Goal: Task Accomplishment & Management: Manage account settings

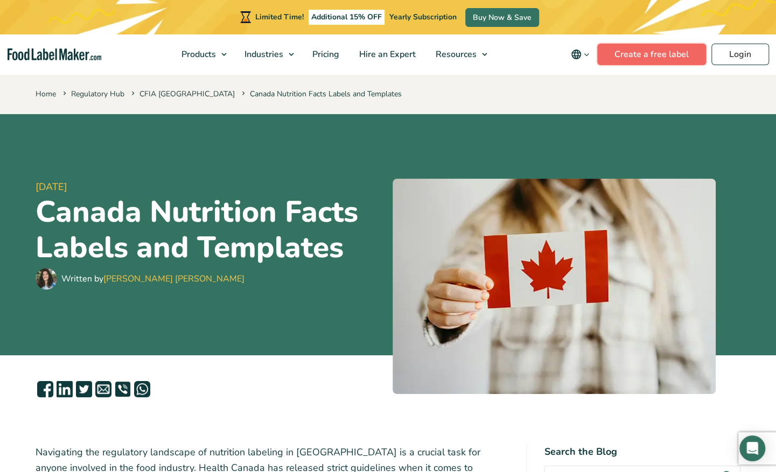
click at [635, 54] on link "Create a free label" at bounding box center [651, 55] width 109 height 22
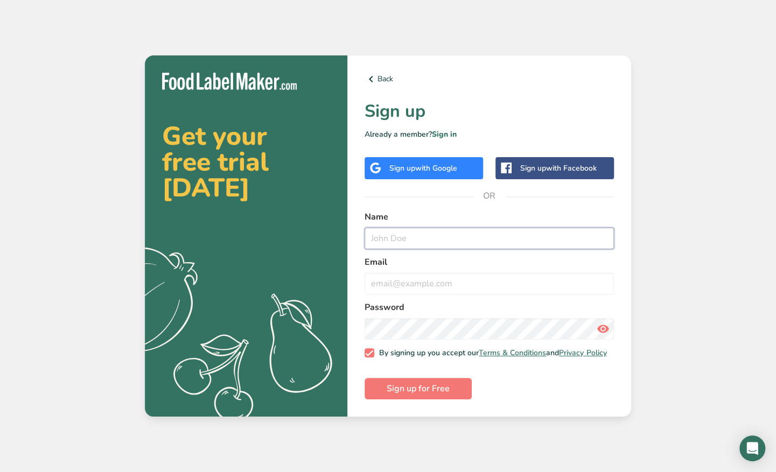
click at [436, 235] on input "text" at bounding box center [489, 239] width 249 height 22
type input "PHILIP ANDRE AUDET"
type input "phil@arbrubeer.com"
click at [424, 381] on form "Name PHILIP ANDRE AUDET Email phil@arbrubeer.com Password By signing up you acc…" at bounding box center [489, 306] width 249 height 190
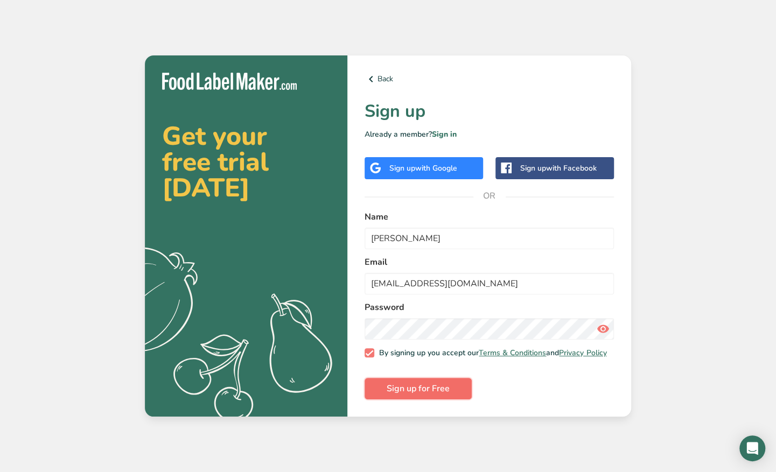
click at [422, 394] on span "Sign up for Free" at bounding box center [418, 388] width 63 height 13
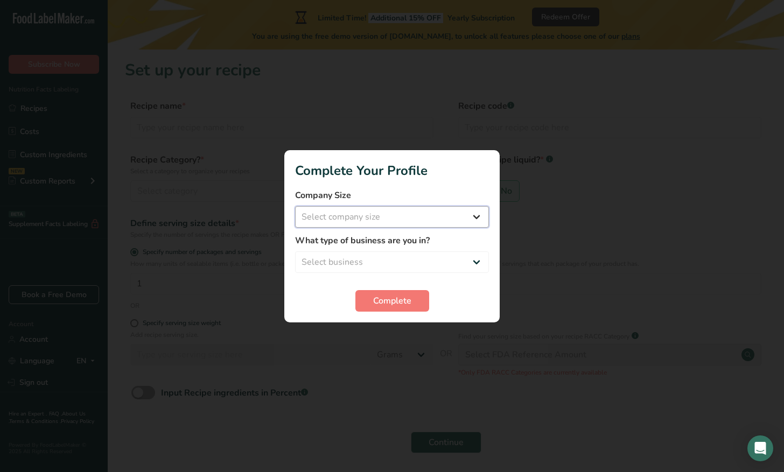
click at [402, 225] on select "Select company size Fewer than 10 Employees 10 to 50 Employees 51 to 500 Employ…" at bounding box center [392, 217] width 194 height 22
select select "2"
click at [295, 206] on select "Select company size Fewer than 10 Employees 10 to 50 Employees 51 to 500 Employ…" at bounding box center [392, 217] width 194 height 22
click at [364, 258] on select "Select business Packaged Food Manufacturer Restaurant & Cafe Bakery Meal Plans …" at bounding box center [392, 263] width 194 height 22
select select "2"
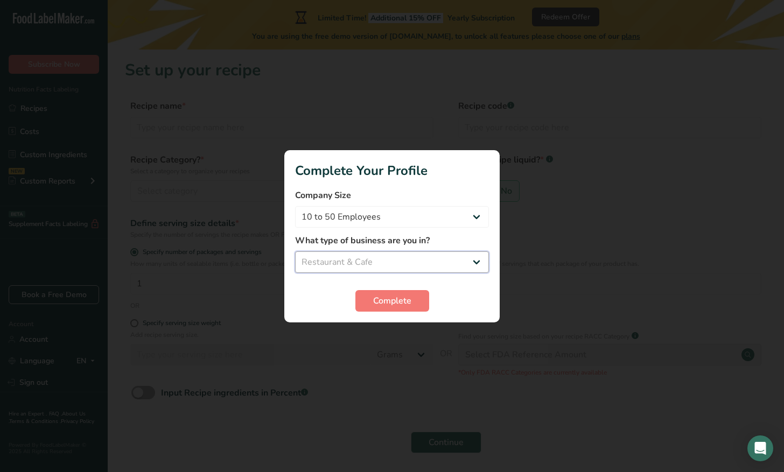
click at [295, 252] on select "Select business Packaged Food Manufacturer Restaurant & Cafe Bakery Meal Plans …" at bounding box center [392, 263] width 194 height 22
click at [382, 303] on span "Complete" at bounding box center [392, 301] width 38 height 13
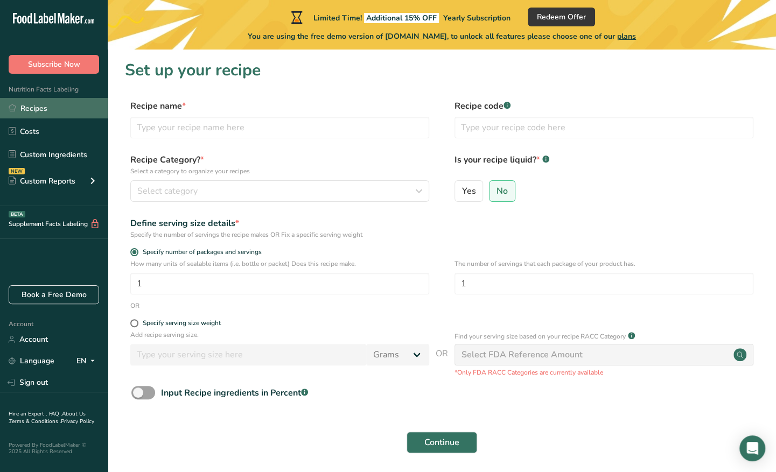
click at [63, 111] on link "Recipes" at bounding box center [54, 108] width 108 height 20
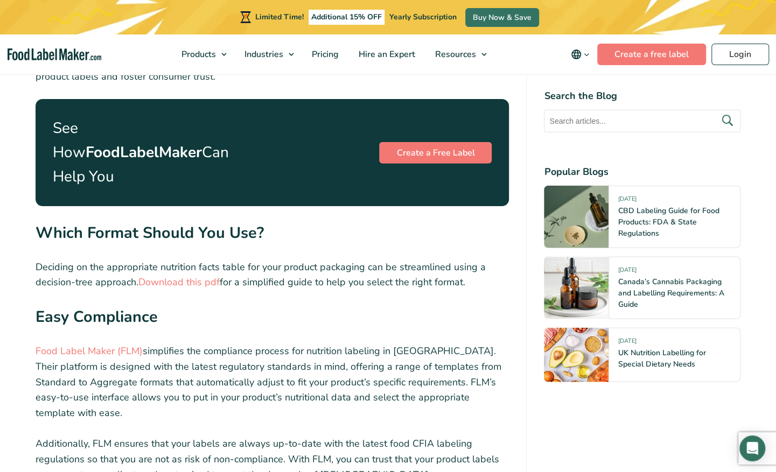
scroll to position [3744, 0]
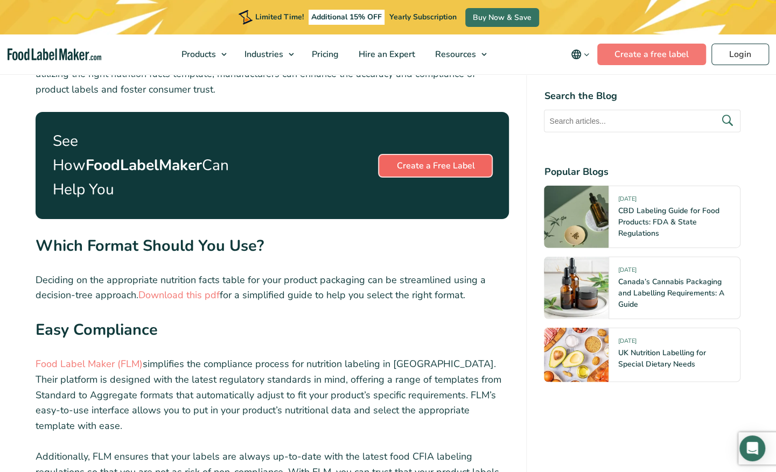
click at [417, 155] on link "Create a Free Label" at bounding box center [435, 166] width 113 height 22
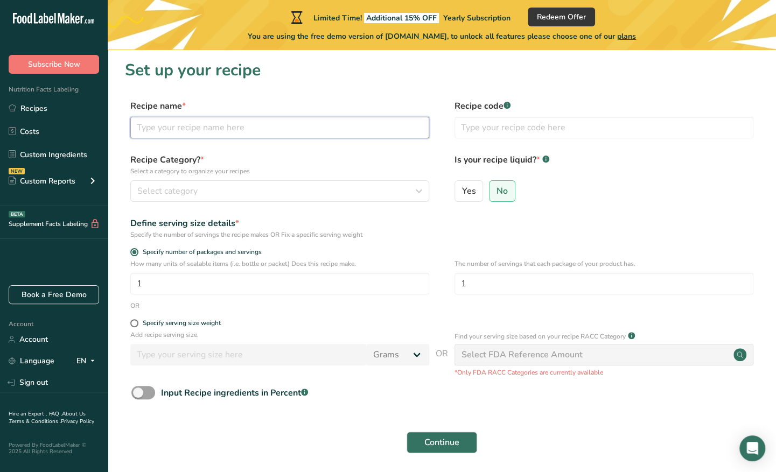
click at [337, 127] on input "text" at bounding box center [279, 128] width 299 height 22
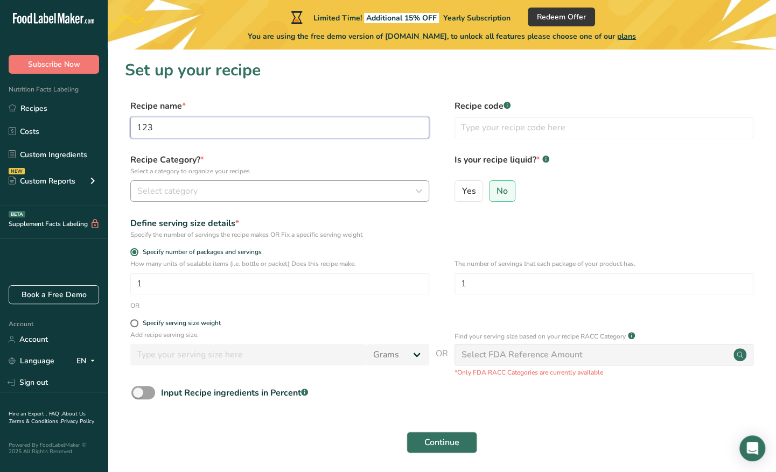
type input "123"
click at [315, 190] on div "Select category" at bounding box center [276, 191] width 278 height 13
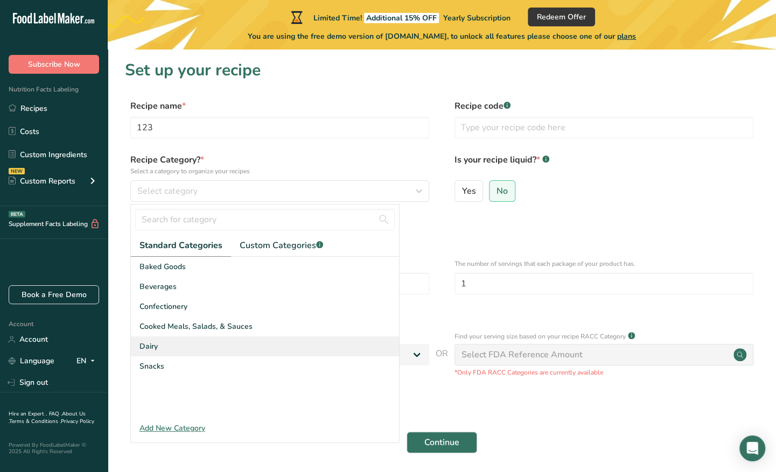
click at [193, 346] on div "Dairy" at bounding box center [265, 347] width 268 height 20
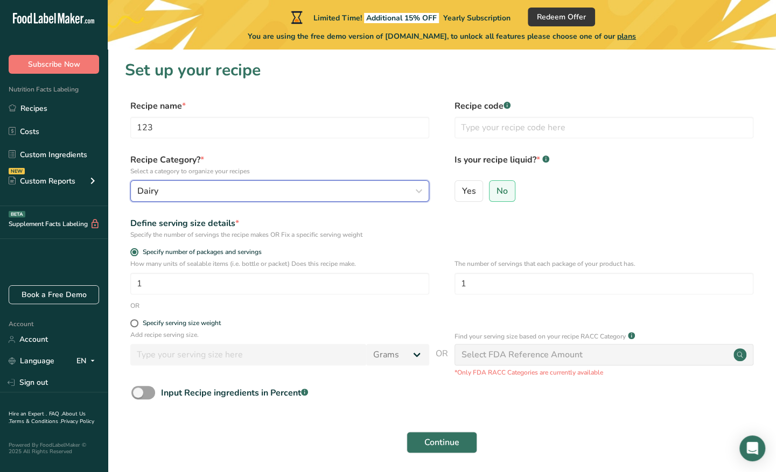
click at [207, 197] on div "Dairy" at bounding box center [276, 191] width 278 height 13
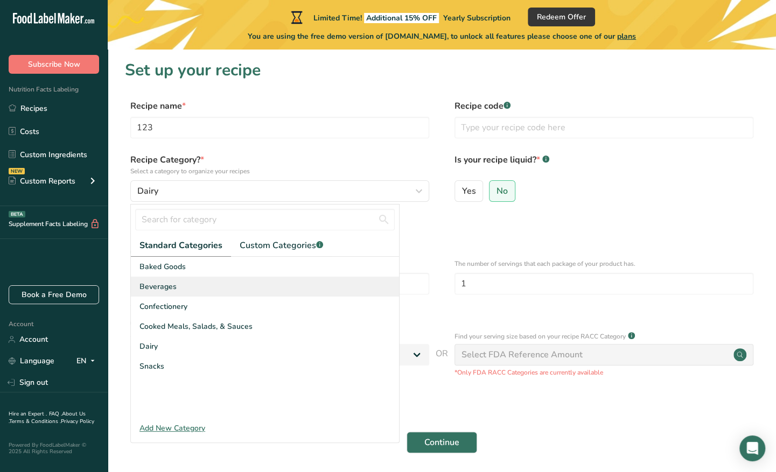
click at [193, 288] on div "Beverages" at bounding box center [265, 287] width 268 height 20
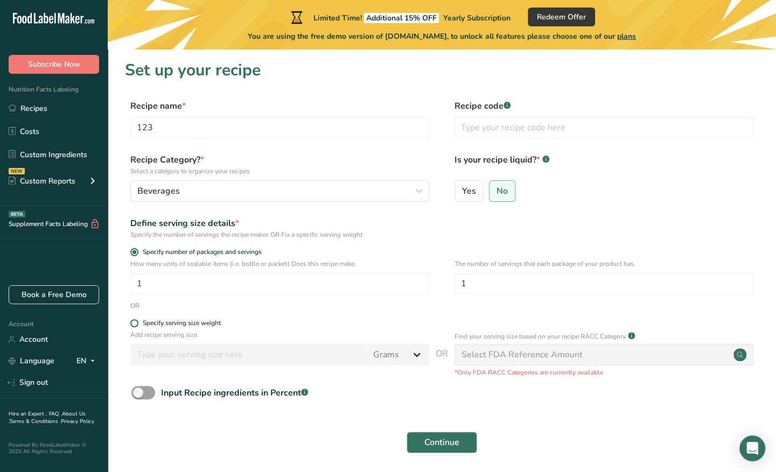
click at [186, 323] on div "Specify serving size weight" at bounding box center [182, 323] width 78 height 8
click at [137, 323] on input "Specify serving size weight" at bounding box center [133, 323] width 7 height 7
radio input "true"
radio input "false"
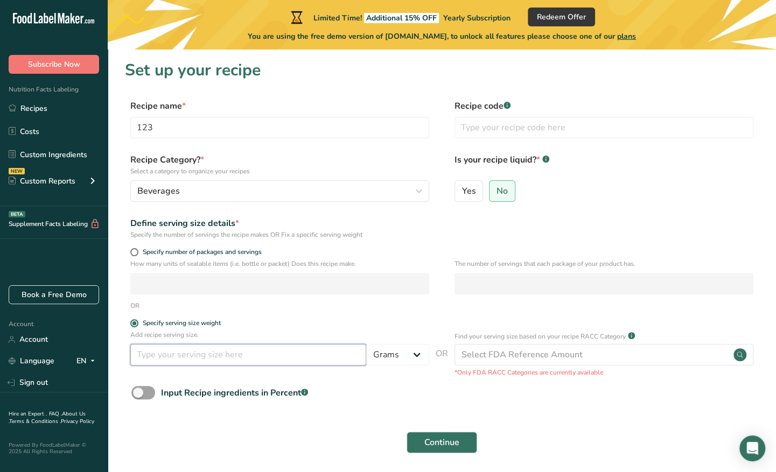
click at [193, 355] on input "number" at bounding box center [248, 355] width 236 height 22
click at [385, 356] on select "Grams kg mg mcg lb oz l mL fl oz tbsp tsp cup qt gallon" at bounding box center [397, 355] width 63 height 22
select select "17"
click at [366, 344] on select "Grams kg mg mcg lb oz l mL fl oz tbsp tsp cup qt gallon" at bounding box center [397, 355] width 63 height 22
select select "22"
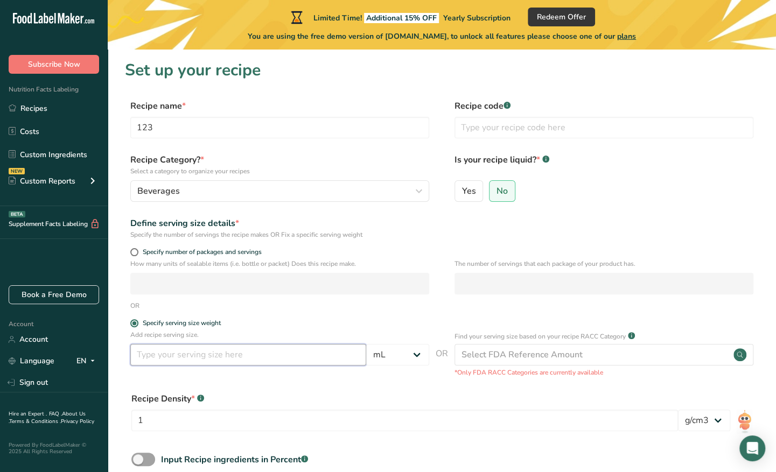
click at [268, 358] on input "number" at bounding box center [248, 355] width 236 height 22
type input "355"
click at [225, 125] on input "123" at bounding box center [279, 128] width 299 height 22
type input "NA IPA"
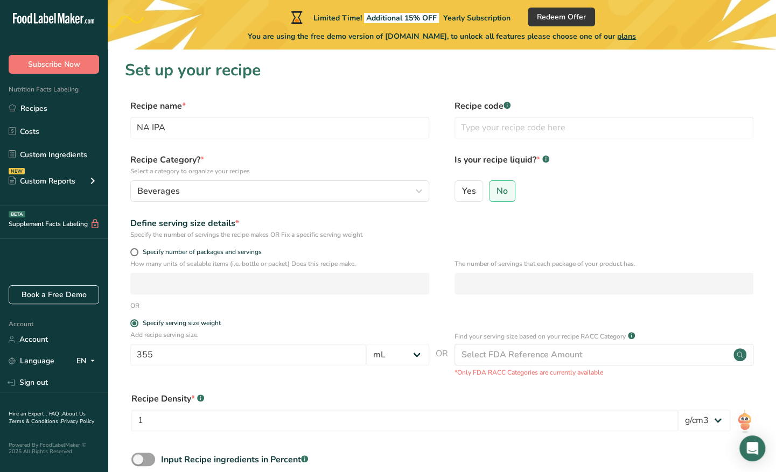
click at [379, 107] on label "Recipe name *" at bounding box center [279, 106] width 299 height 13
click at [469, 200] on label "Yes" at bounding box center [469, 191] width 29 height 22
click at [462, 194] on input "Yes" at bounding box center [458, 190] width 7 height 7
radio input "true"
radio input "false"
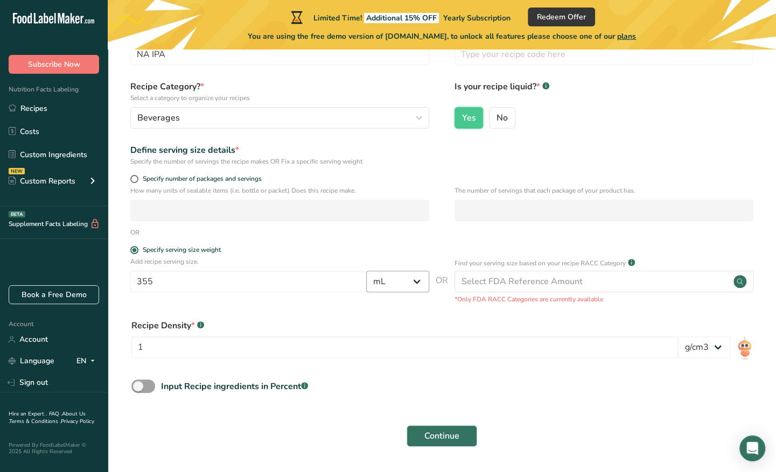
scroll to position [85, 0]
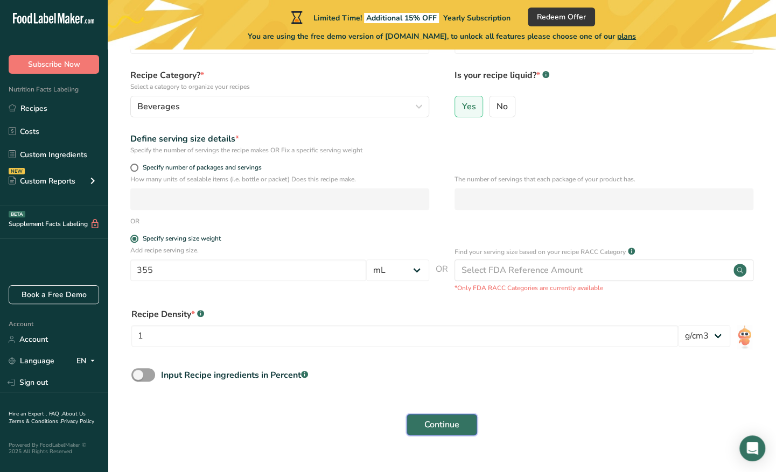
click at [447, 423] on span "Continue" at bounding box center [441, 424] width 35 height 13
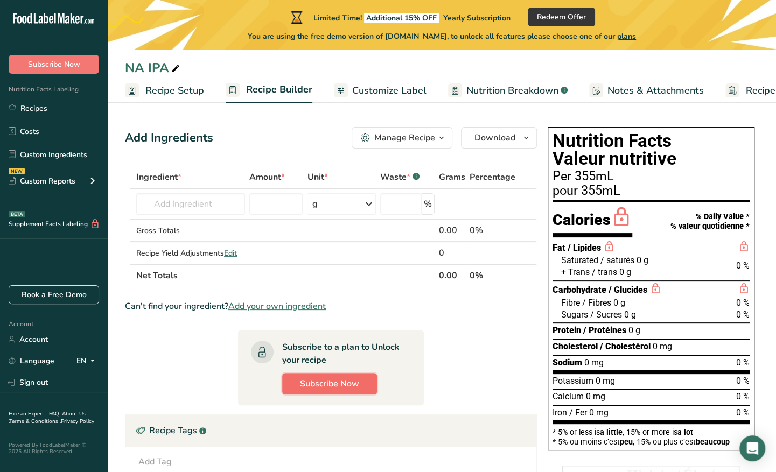
click at [353, 391] on button "Subscribe Now" at bounding box center [329, 384] width 95 height 22
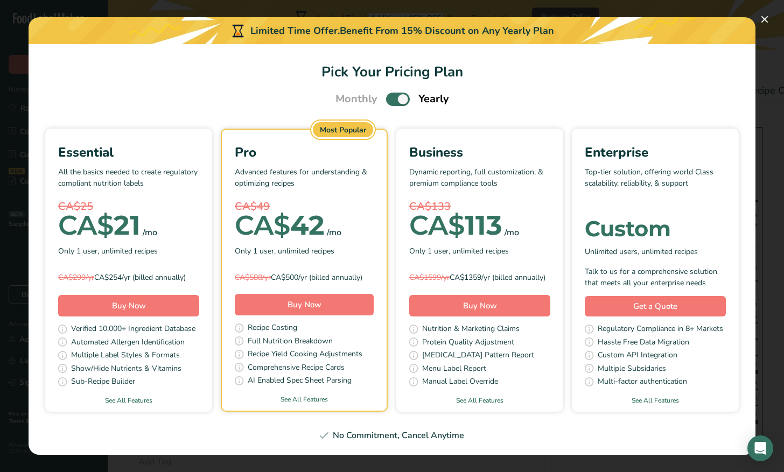
click at [400, 93] on span "Pick Your Pricing Plan Modal" at bounding box center [398, 99] width 24 height 13
click at [393, 96] on input "Pick Your Pricing Plan Modal" at bounding box center [389, 99] width 7 height 7
checkbox input "false"
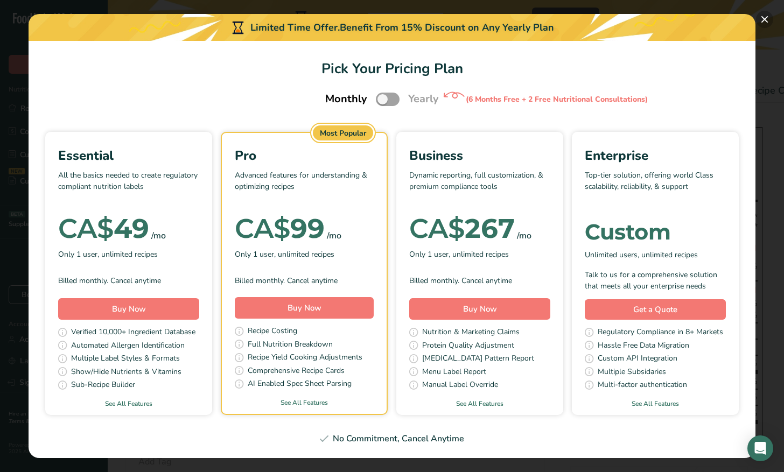
click at [764, 18] on button "Pick Your Pricing Plan Modal" at bounding box center [764, 19] width 17 height 17
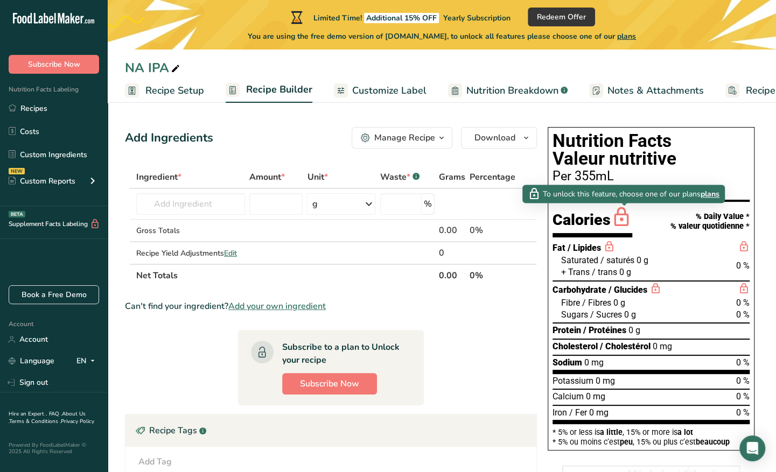
click at [623, 217] on icon at bounding box center [622, 217] width 22 height 25
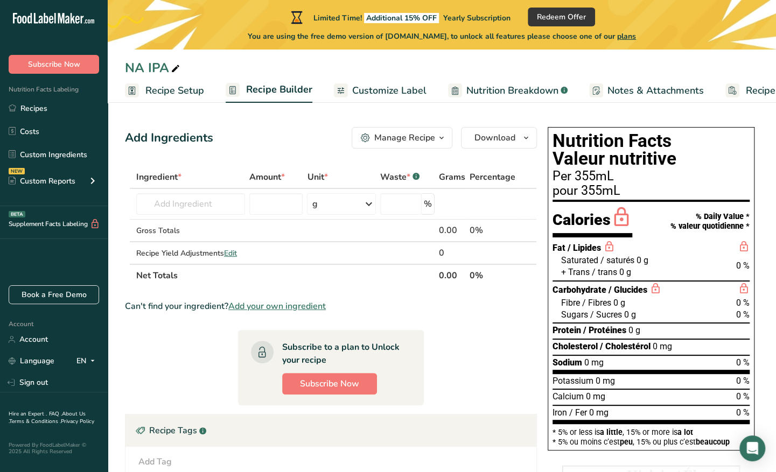
scroll to position [0, 1]
click at [562, 12] on span "Redeem Offer" at bounding box center [561, 16] width 49 height 11
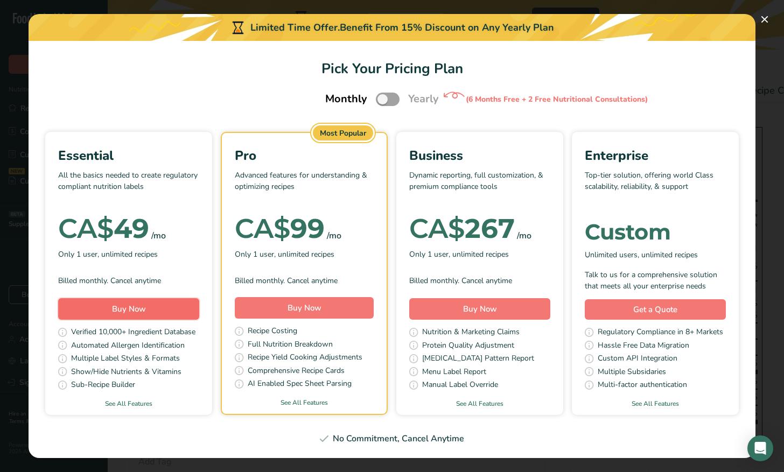
click at [129, 306] on span "Buy Now" at bounding box center [129, 309] width 34 height 11
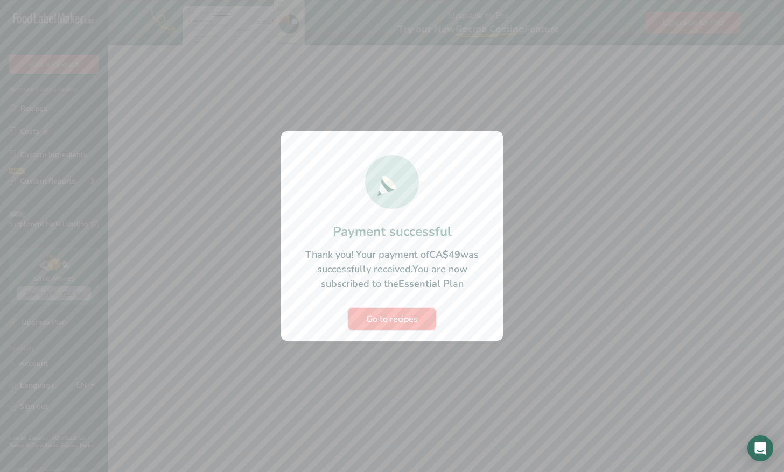
click at [411, 323] on span "Go to recipes" at bounding box center [392, 319] width 52 height 13
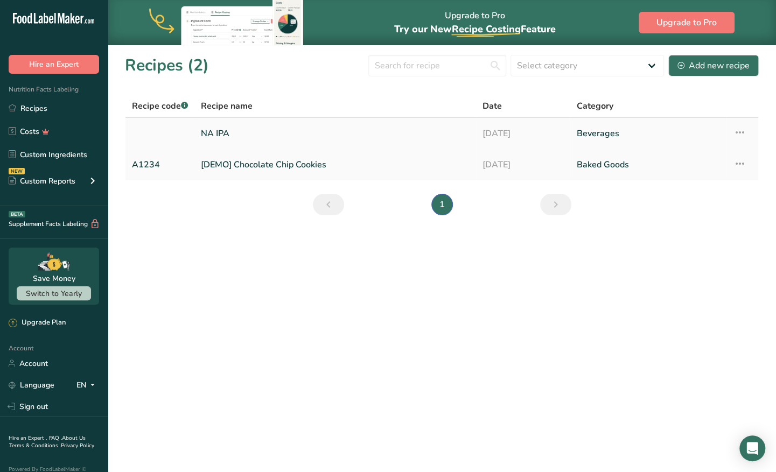
click at [335, 135] on link "NA IPA" at bounding box center [335, 133] width 269 height 23
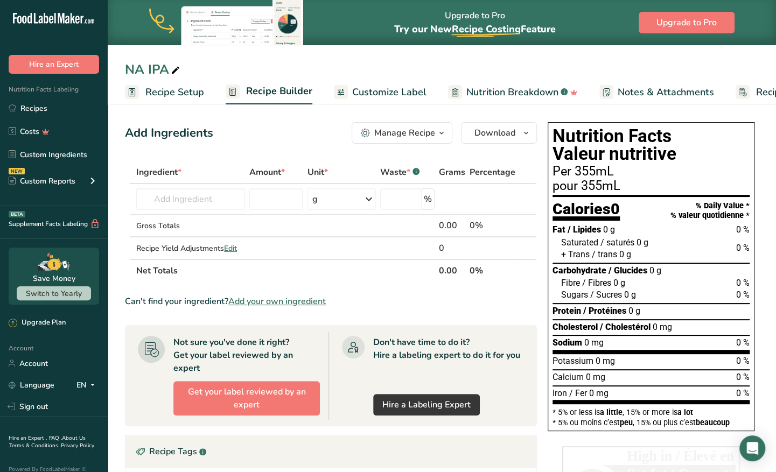
click at [388, 96] on span "Customize Label" at bounding box center [389, 92] width 74 height 15
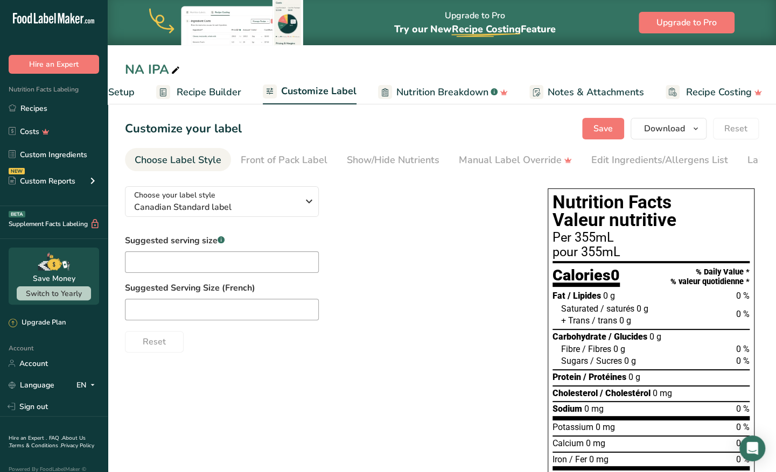
scroll to position [0, 73]
click at [627, 318] on span "0 g" at bounding box center [625, 321] width 12 height 10
click at [501, 157] on div "Manual Label Override" at bounding box center [515, 160] width 113 height 15
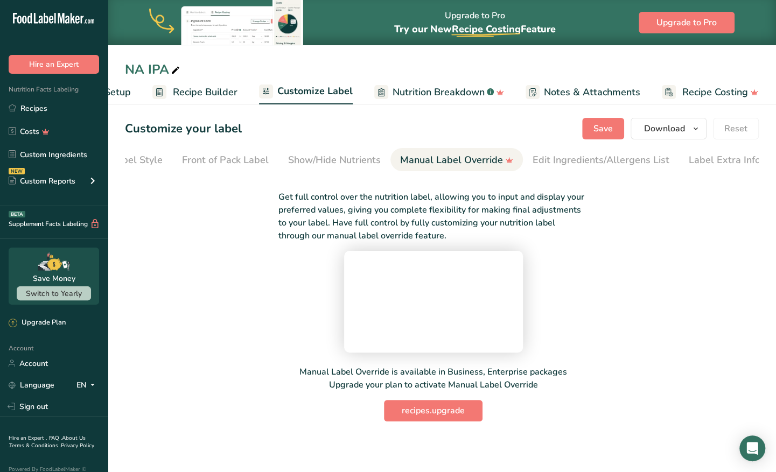
scroll to position [0, 62]
click at [234, 167] on div "Front of Pack Label" at bounding box center [222, 160] width 87 height 15
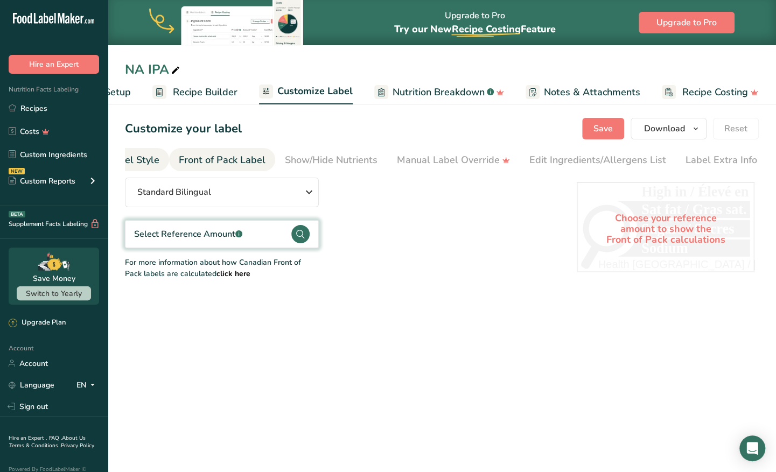
click at [148, 162] on div "Choose Label Style" at bounding box center [116, 160] width 87 height 15
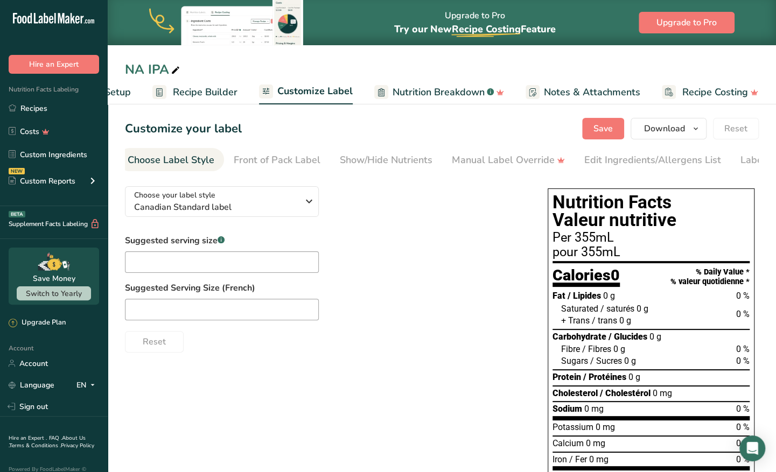
scroll to position [0, 0]
click at [611, 288] on div "Calories 0" at bounding box center [586, 278] width 67 height 20
click at [372, 226] on div "Choose your label style Canadian Standard label USA (FDA) Standard FDA label Ta…" at bounding box center [325, 265] width 401 height 175
click at [288, 151] on link "Front of Pack Label" at bounding box center [284, 160] width 87 height 24
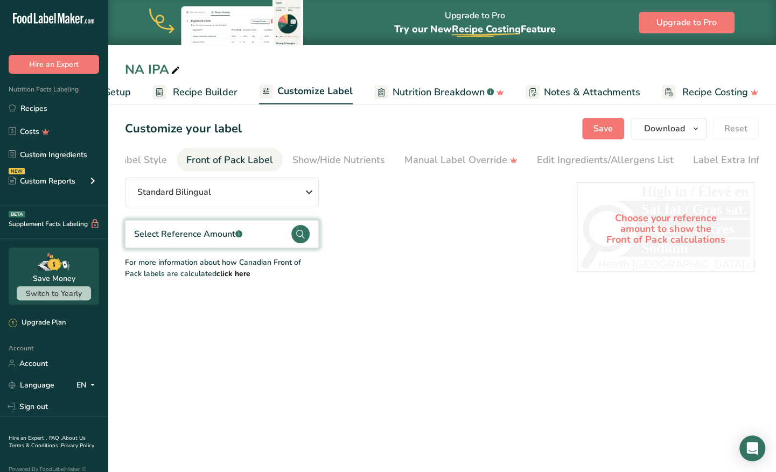
scroll to position [0, 62]
click at [141, 162] on div "Choose Label Style" at bounding box center [116, 160] width 87 height 15
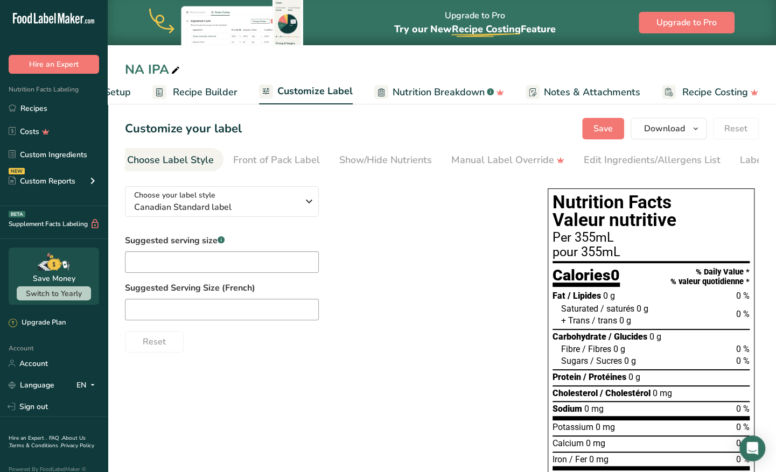
scroll to position [0, 0]
click at [217, 257] on input "text" at bounding box center [222, 263] width 194 height 22
click at [262, 206] on span "Canadian Standard label" at bounding box center [216, 207] width 164 height 13
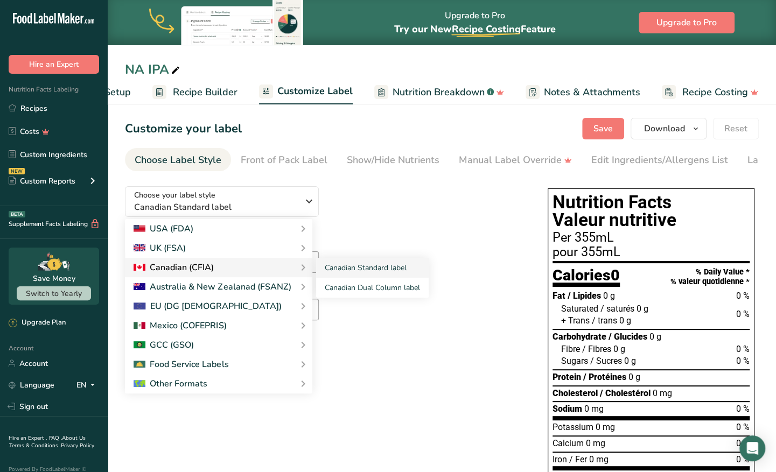
click at [265, 267] on div "Canadian (CFIA)" at bounding box center [219, 267] width 170 height 13
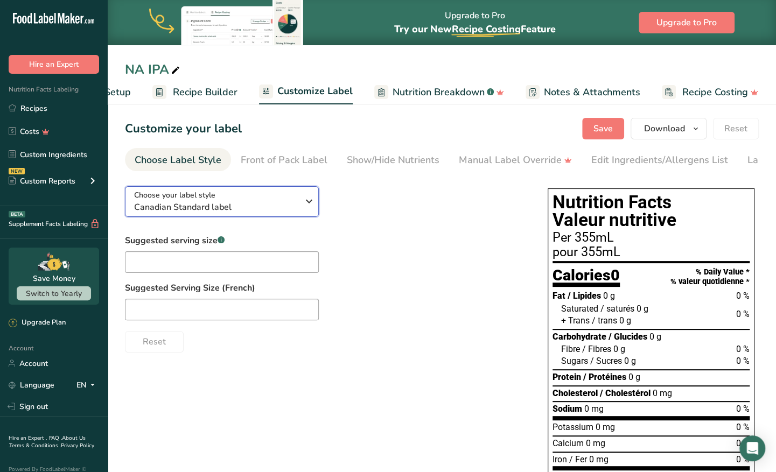
click at [214, 193] on div "Choose your label style Canadian Standard label" at bounding box center [216, 202] width 164 height 24
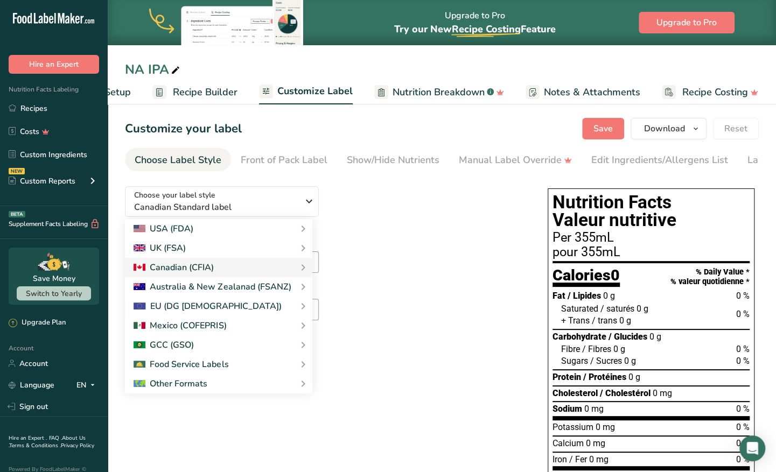
click at [427, 217] on div "Choose your label style Canadian Standard label USA (FDA) Standard FDA label Ta…" at bounding box center [325, 265] width 401 height 175
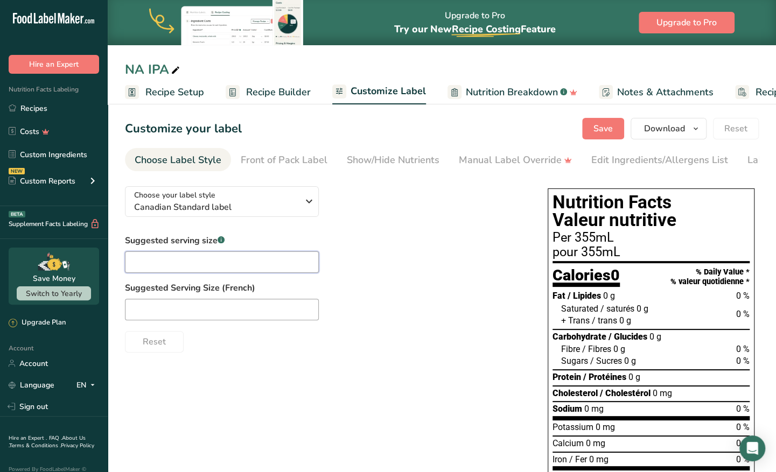
click at [222, 268] on input "text" at bounding box center [222, 263] width 194 height 22
type input "1"
click at [218, 327] on div "Suggested serving size .a-a{fill:#347362;}.b-a{fill:#fff;} 1 Suggested Serving …" at bounding box center [325, 293] width 401 height 118
click at [267, 264] on input "1" at bounding box center [222, 263] width 194 height 22
type input "3"
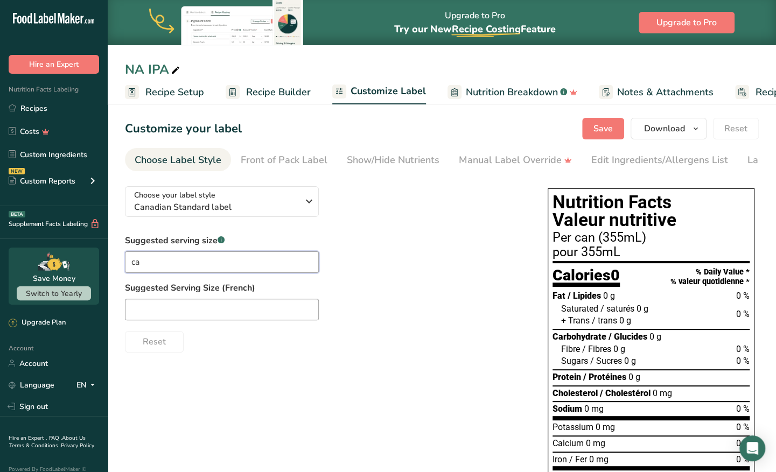
type input "c"
type input "Can"
click at [293, 156] on div "Front of Pack Label" at bounding box center [284, 160] width 87 height 15
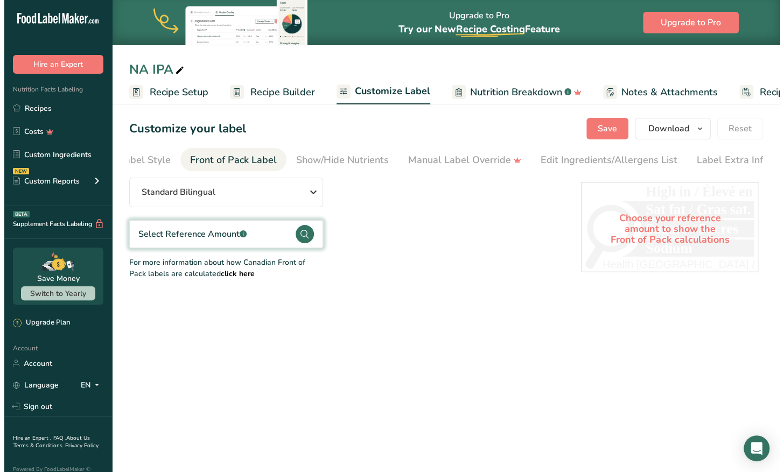
scroll to position [0, 62]
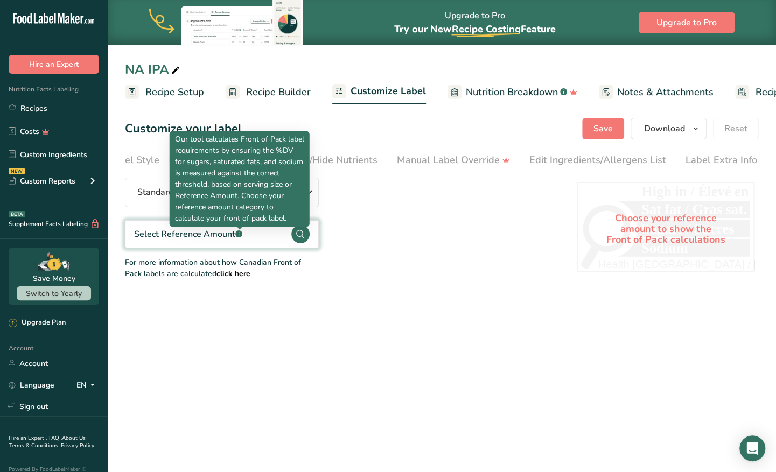
click at [243, 226] on div "Our tool calculates Front of Pack label requirements by ensuring the %DV for su…" at bounding box center [240, 179] width 140 height 96
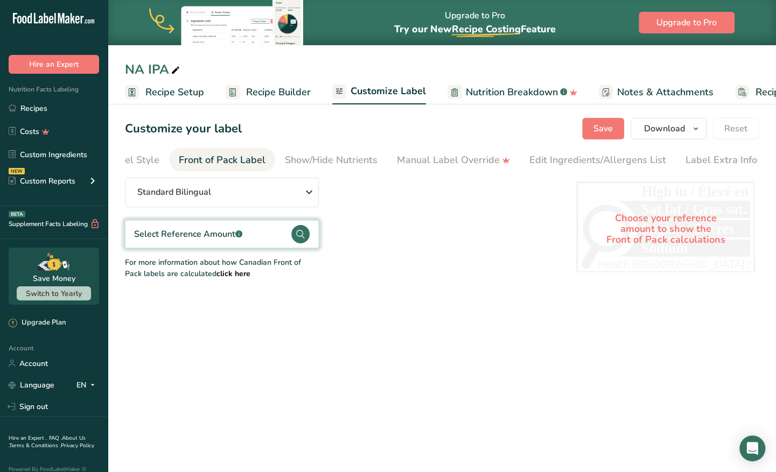
click at [221, 234] on div "Select Reference Amount .a-a{fill:#347362;}.b-a{fill:#fff;}" at bounding box center [188, 234] width 108 height 13
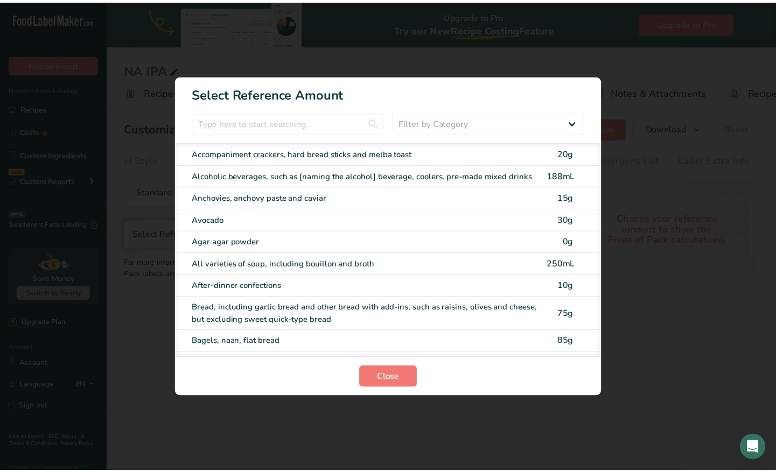
scroll to position [0, 54]
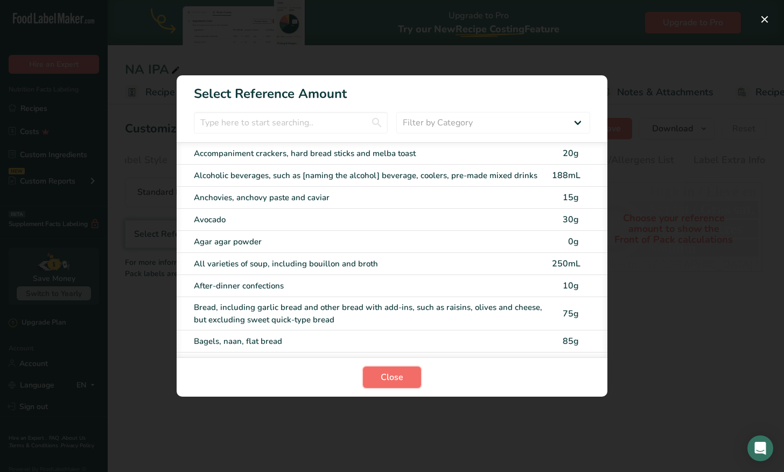
click at [404, 373] on button "Close" at bounding box center [392, 378] width 58 height 22
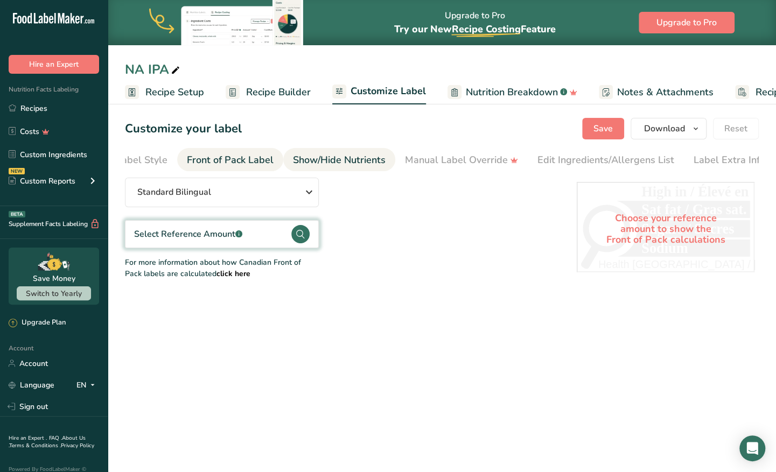
click at [316, 163] on div "Show/Hide Nutrients" at bounding box center [339, 160] width 93 height 15
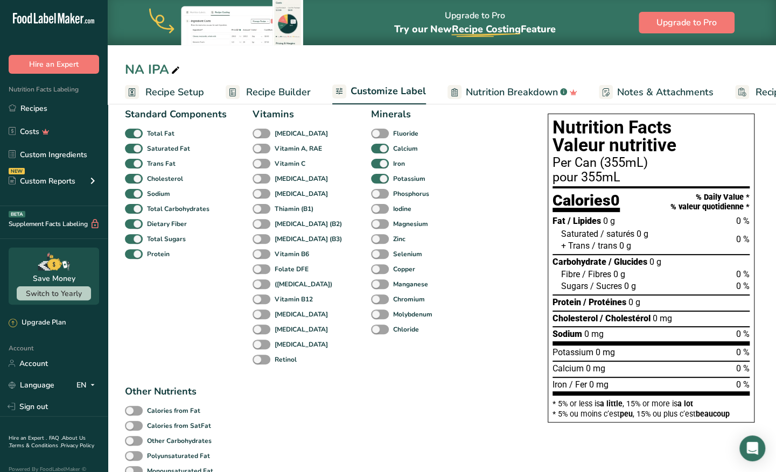
scroll to position [78, 0]
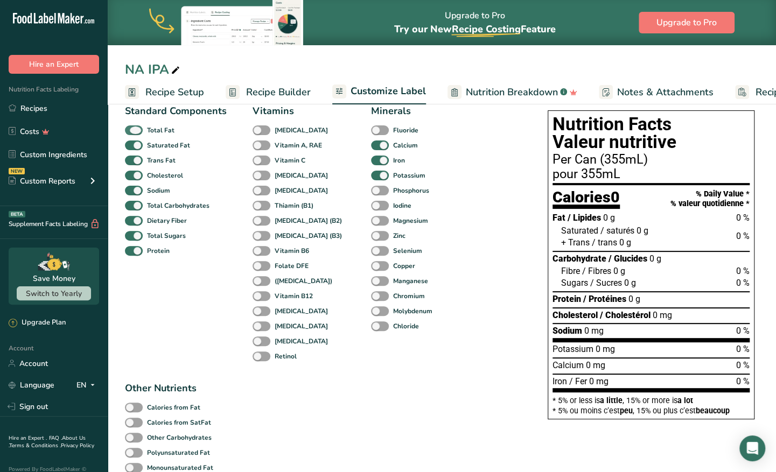
click at [136, 136] on span at bounding box center [134, 130] width 18 height 10
click at [132, 134] on input "Total Fat" at bounding box center [128, 130] width 7 height 7
checkbox input "false"
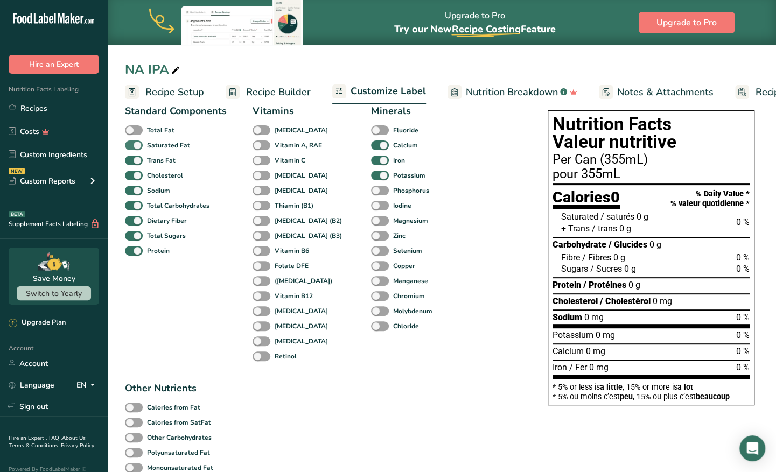
click at [134, 145] on span at bounding box center [134, 146] width 18 height 10
click at [132, 145] on input "Saturated Fat" at bounding box center [128, 145] width 7 height 7
checkbox input "false"
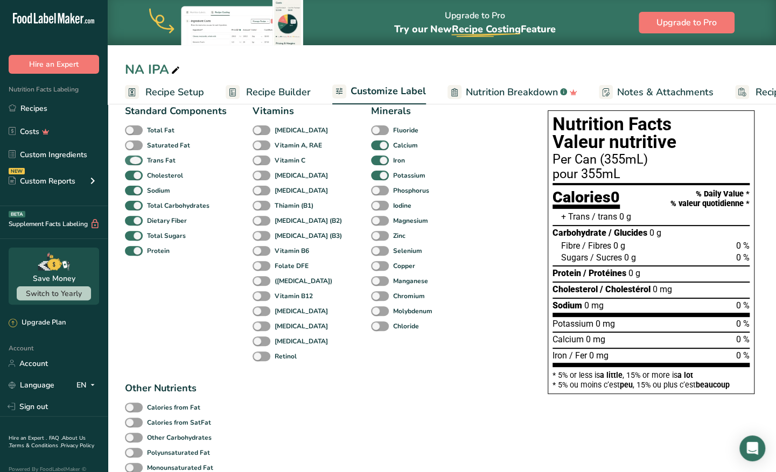
click at [139, 158] on span at bounding box center [134, 161] width 18 height 10
click at [132, 158] on input "Trans Fat" at bounding box center [128, 160] width 7 height 7
checkbox input "false"
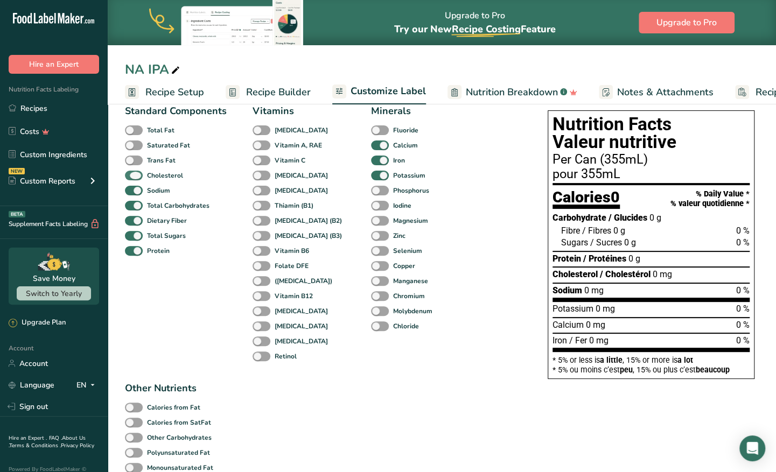
click at [141, 177] on span at bounding box center [134, 176] width 18 height 10
click at [132, 177] on input "Cholesterol" at bounding box center [128, 175] width 7 height 7
checkbox input "false"
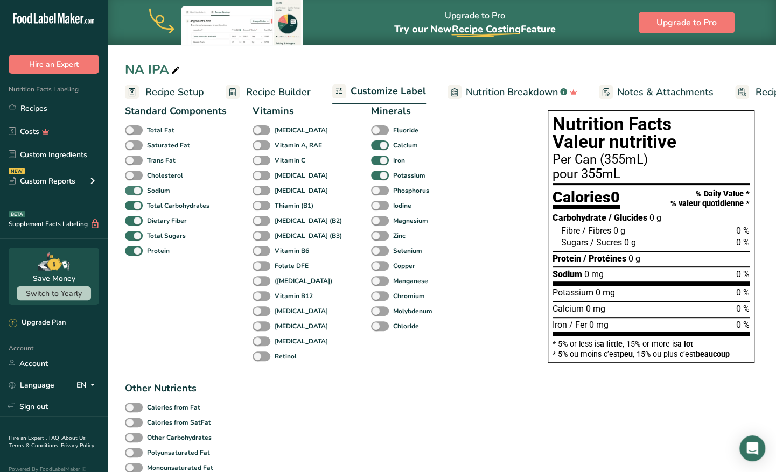
click at [136, 192] on span at bounding box center [134, 191] width 18 height 10
click at [132, 192] on input "Sodium" at bounding box center [128, 190] width 7 height 7
checkbox input "false"
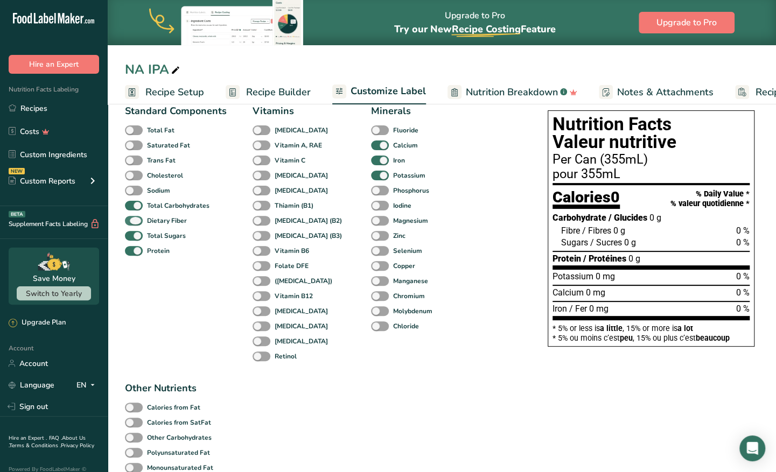
click at [141, 222] on span at bounding box center [134, 221] width 18 height 10
click at [132, 222] on input "Dietary Fiber" at bounding box center [128, 220] width 7 height 7
checkbox input "false"
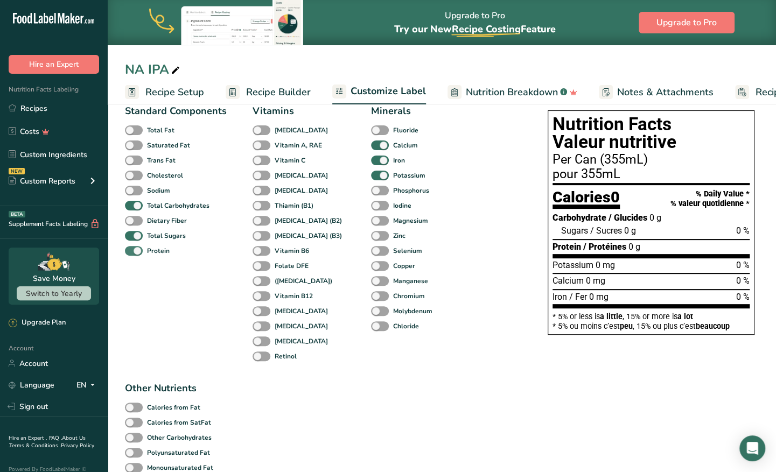
click at [156, 255] on b "Protein" at bounding box center [158, 251] width 23 height 10
click at [132, 254] on input "Protein" at bounding box center [128, 250] width 7 height 7
checkbox input "false"
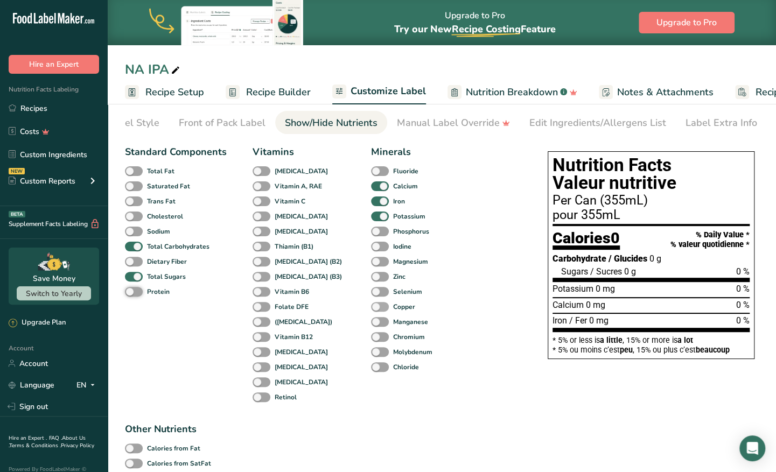
scroll to position [37, 0]
click at [441, 122] on div "Manual Label Override" at bounding box center [453, 123] width 113 height 15
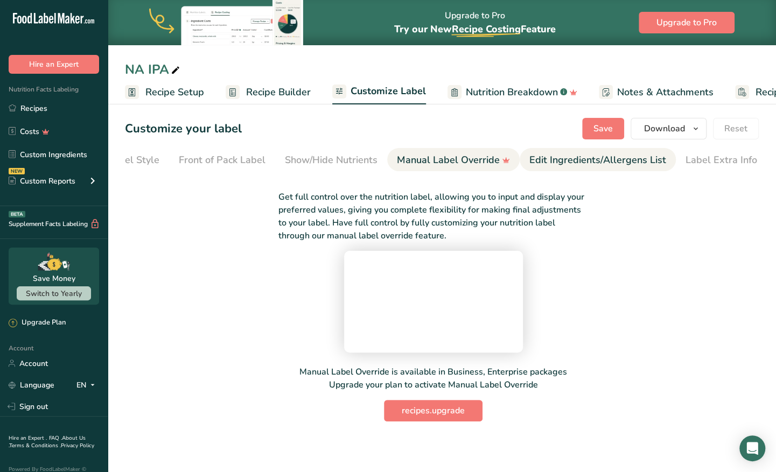
click at [551, 153] on div "Edit Ingredients/Allergens List" at bounding box center [597, 160] width 137 height 15
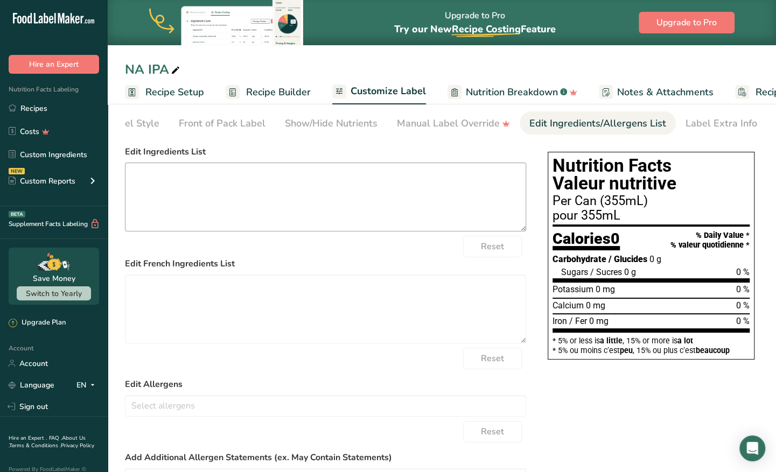
scroll to position [201, 0]
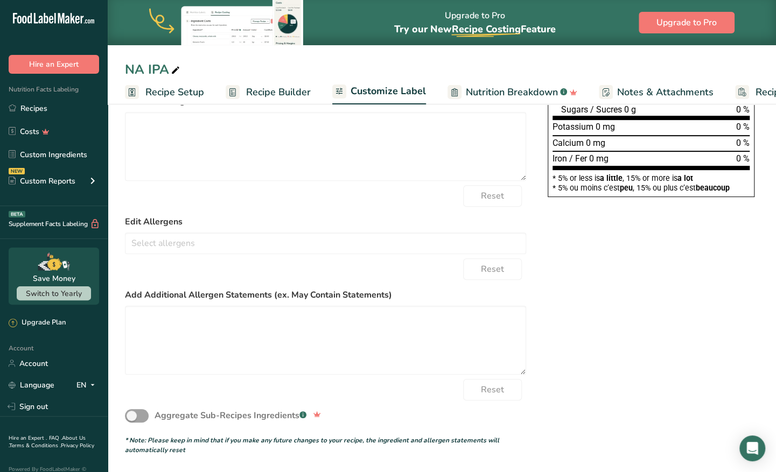
click at [508, 95] on span "Nutrition Breakdown" at bounding box center [512, 92] width 92 height 15
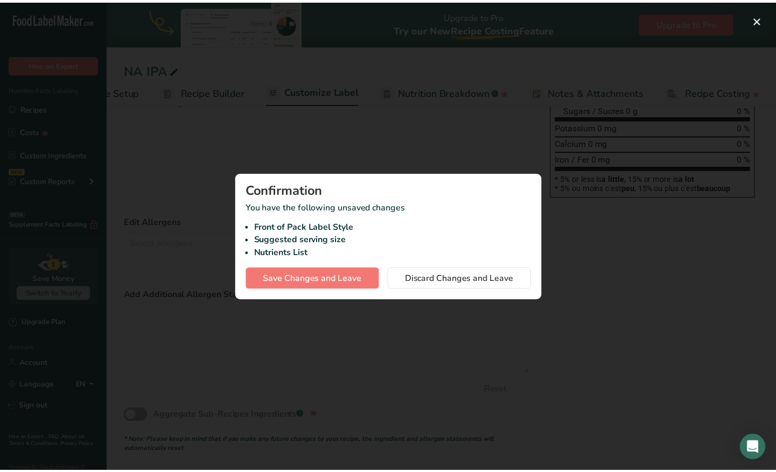
scroll to position [0, 65]
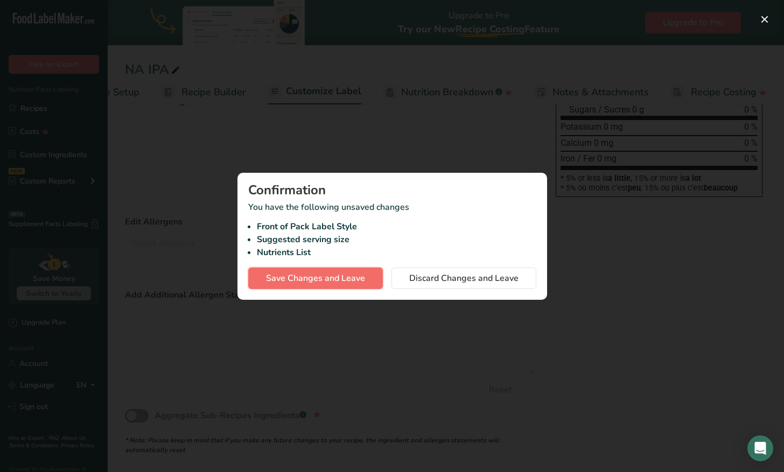
click at [364, 279] on span "Save Changes and Leave" at bounding box center [315, 278] width 99 height 13
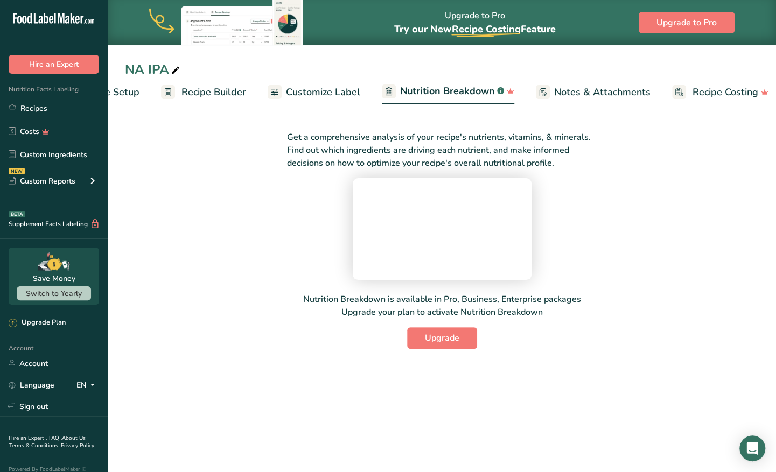
click at [194, 96] on span "Recipe Builder" at bounding box center [214, 92] width 65 height 15
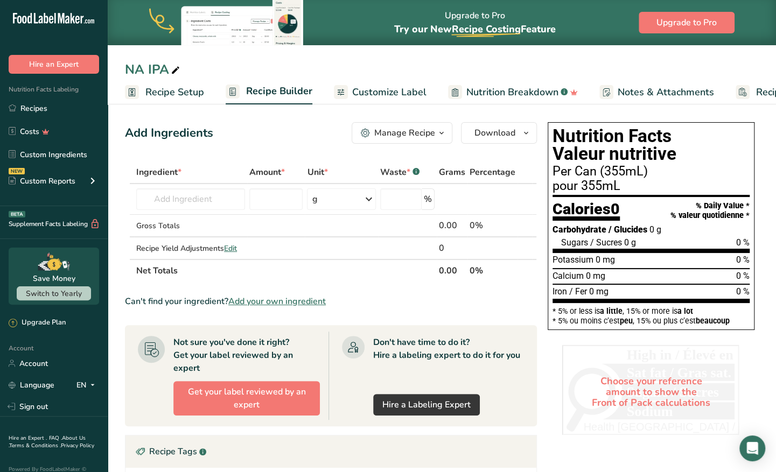
click at [379, 94] on span "Customize Label" at bounding box center [389, 92] width 74 height 15
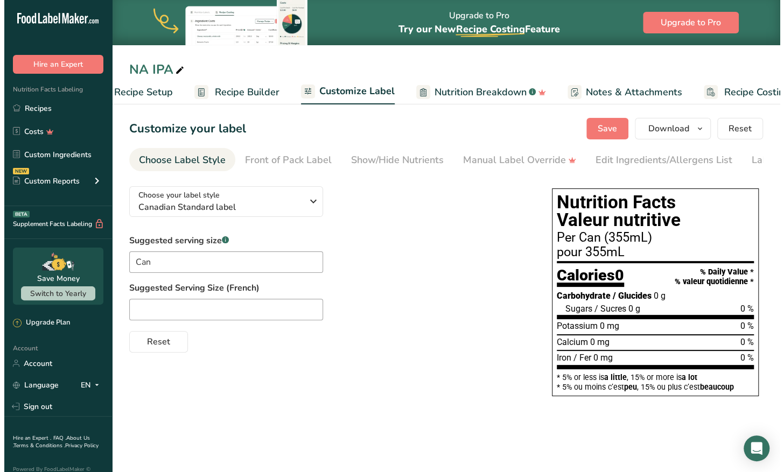
scroll to position [0, 73]
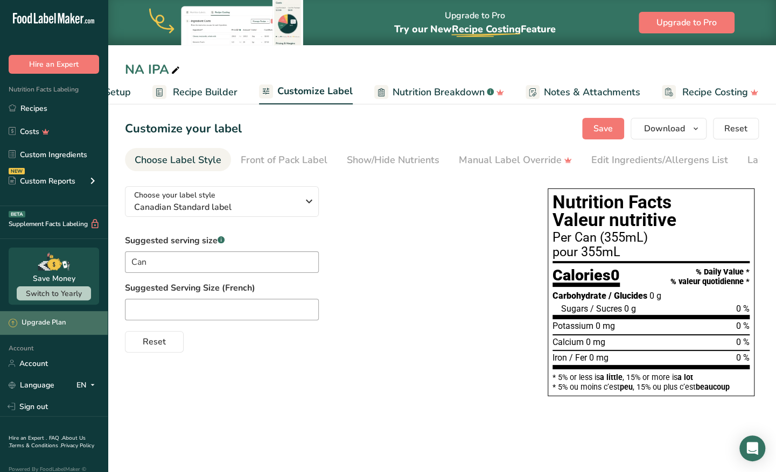
click at [54, 312] on div "Upgrade Plan" at bounding box center [54, 323] width 108 height 24
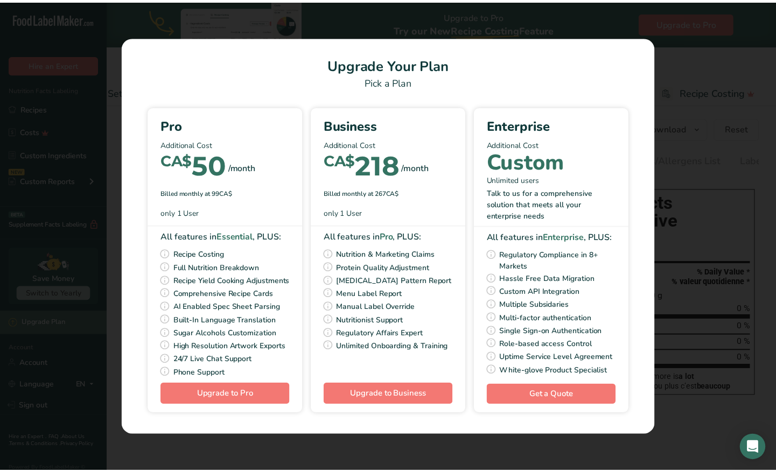
scroll to position [0, 65]
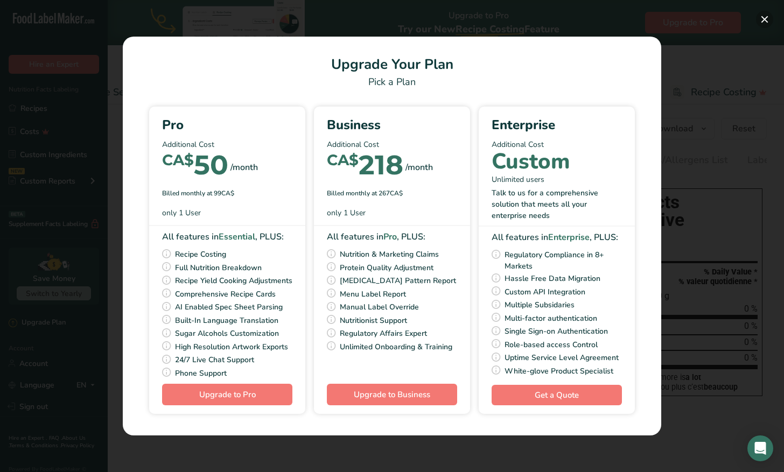
click at [770, 16] on button "Pick Your Pricing Plan Modal" at bounding box center [764, 19] width 17 height 17
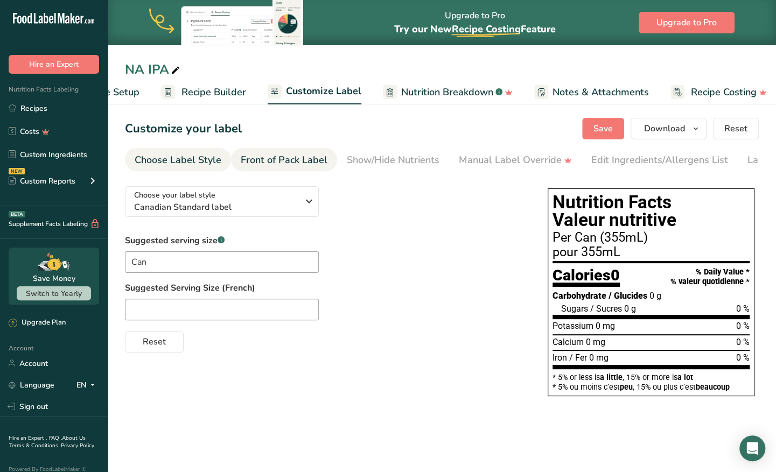
click at [318, 155] on div "Front of Pack Label" at bounding box center [284, 160] width 87 height 15
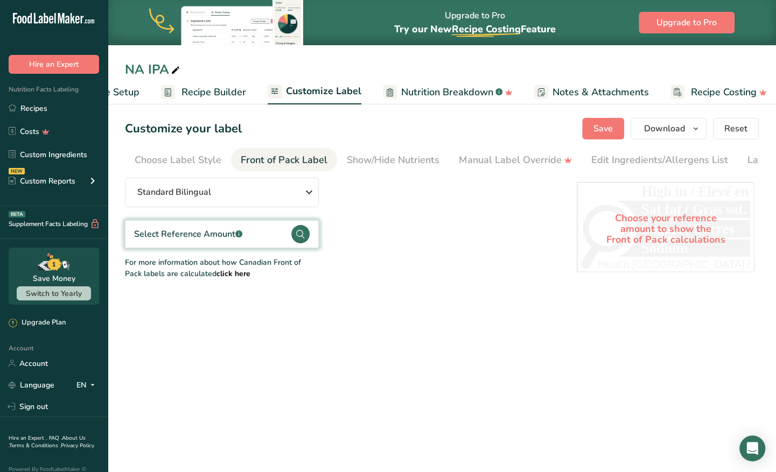
scroll to position [0, 62]
click at [317, 161] on div "Show/Hide Nutrients" at bounding box center [331, 160] width 93 height 15
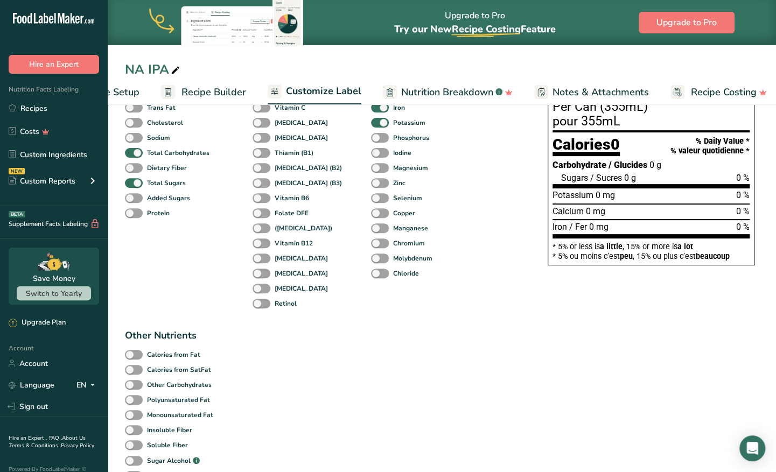
scroll to position [0, 0]
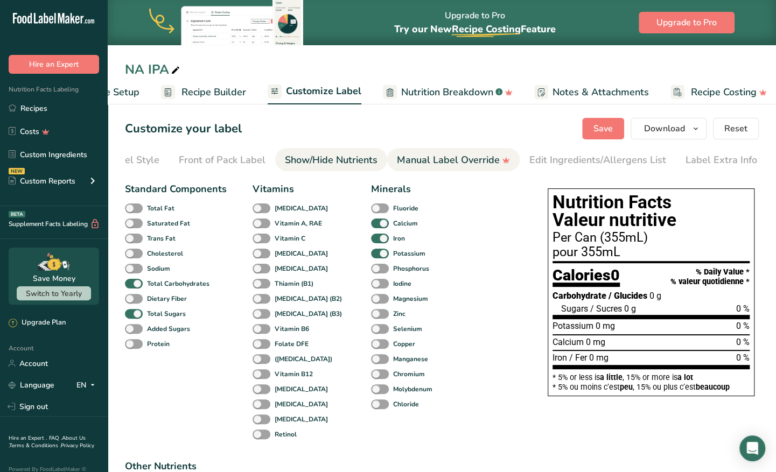
click at [439, 162] on div "Manual Label Override" at bounding box center [453, 160] width 113 height 15
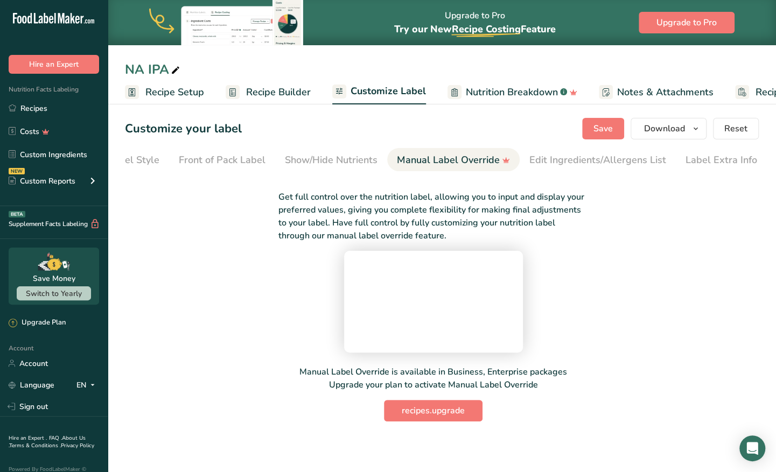
click at [192, 98] on span "Recipe Setup" at bounding box center [174, 92] width 59 height 15
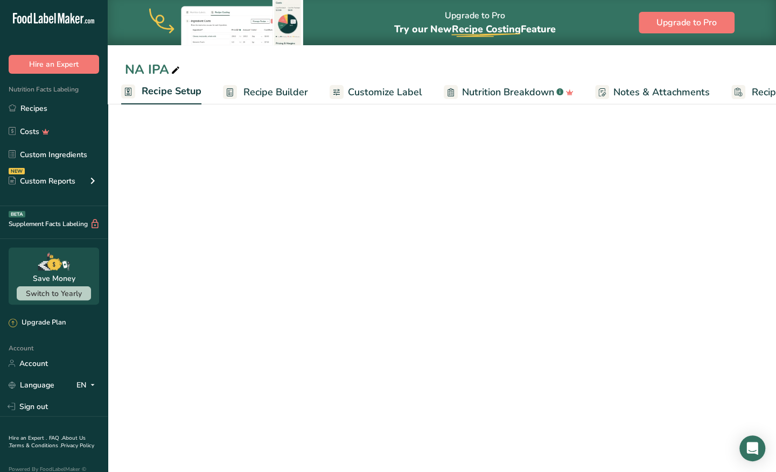
select select "17"
select select "22"
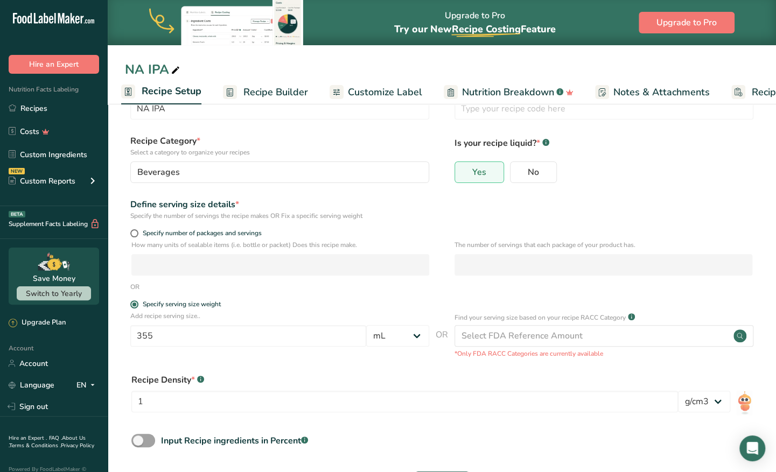
click at [253, 87] on span "Recipe Builder" at bounding box center [275, 92] width 65 height 15
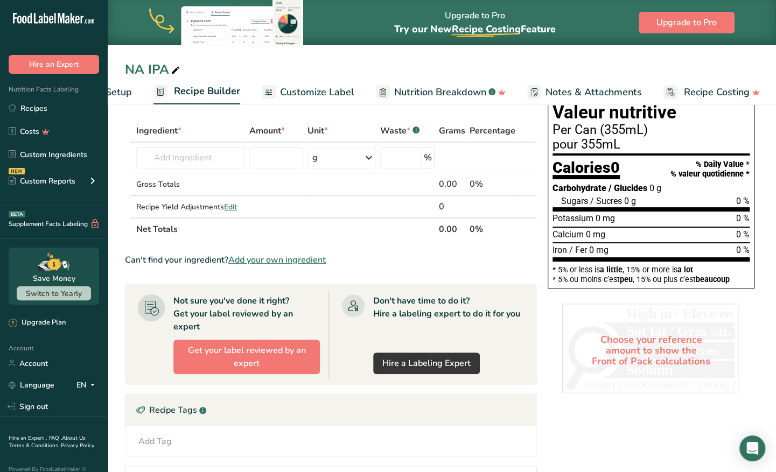
scroll to position [0, 73]
click at [317, 259] on span "Add your own ingredient" at bounding box center [276, 260] width 97 height 13
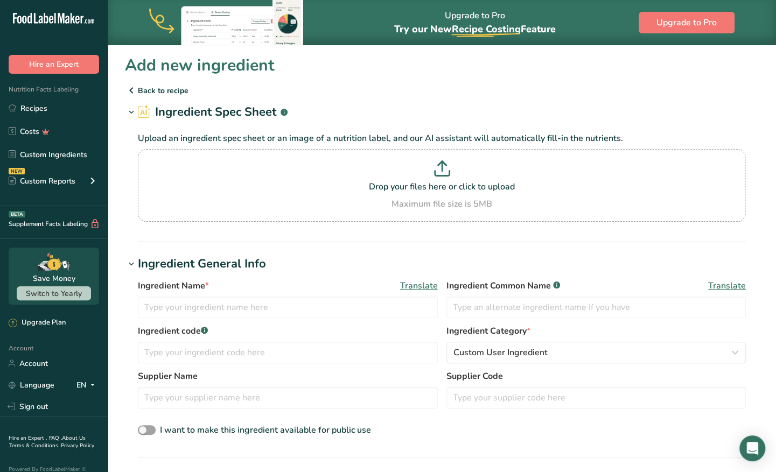
click at [170, 92] on p "Back to recipe" at bounding box center [442, 90] width 634 height 13
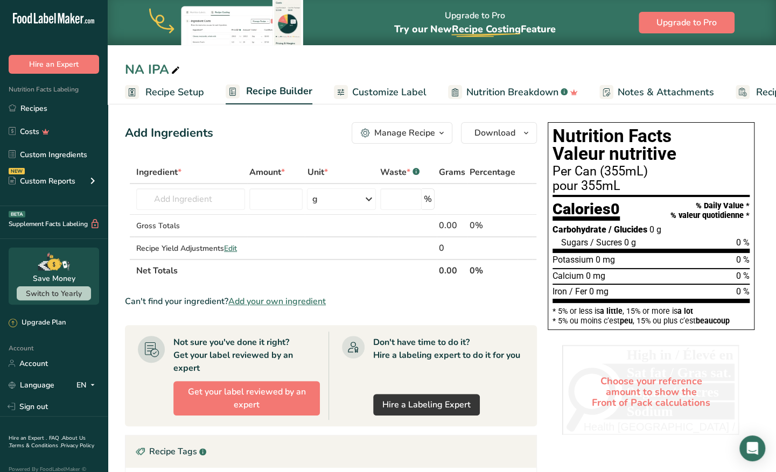
click at [192, 93] on span "Recipe Setup" at bounding box center [174, 92] width 59 height 15
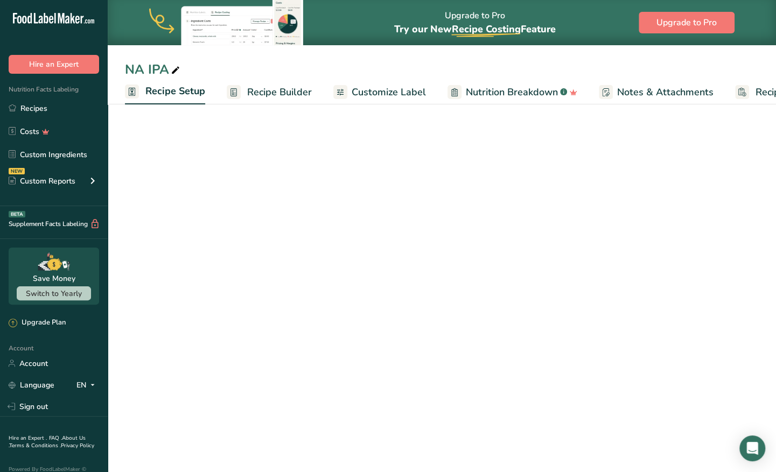
scroll to position [0, 4]
select select "17"
select select "22"
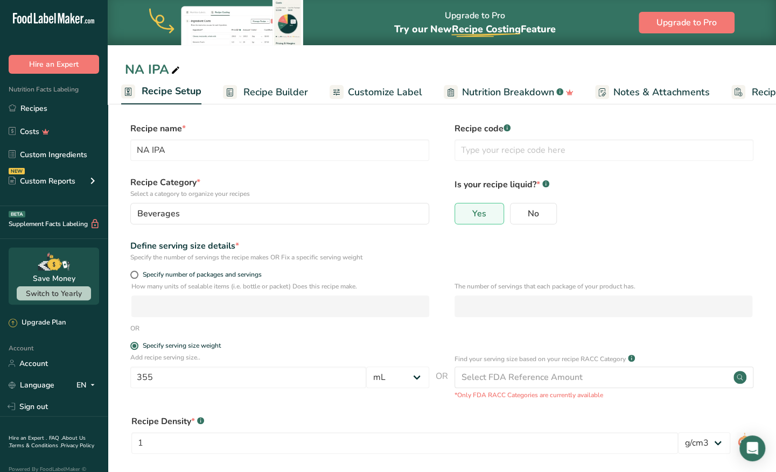
click at [257, 89] on span "Recipe Builder" at bounding box center [275, 92] width 65 height 15
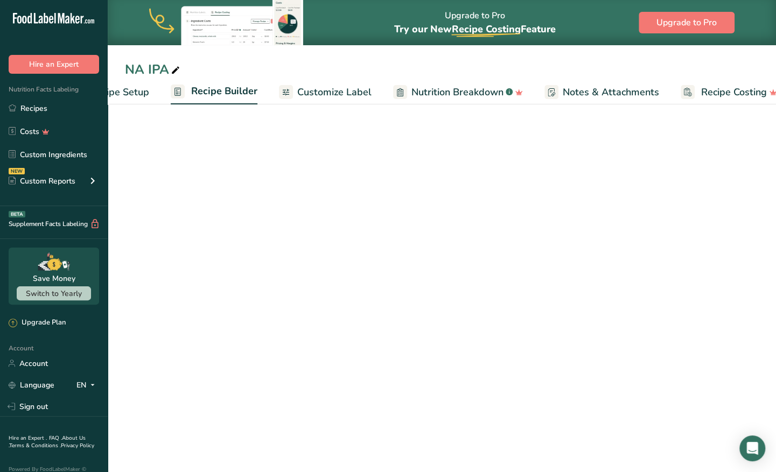
scroll to position [0, 73]
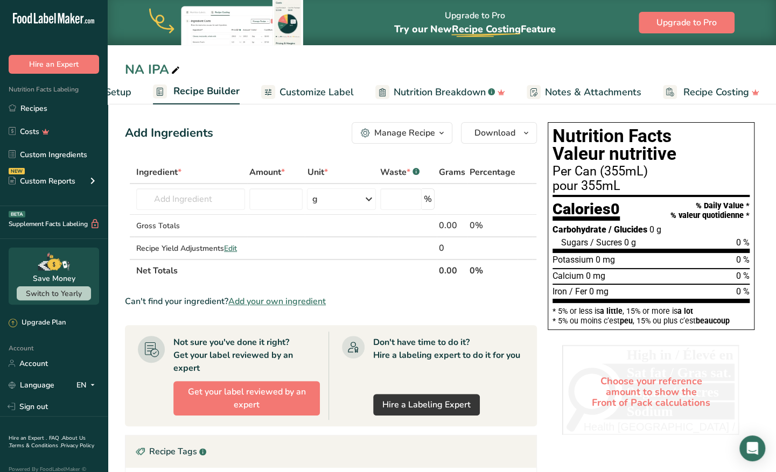
click at [338, 95] on span "Customize Label" at bounding box center [317, 92] width 74 height 15
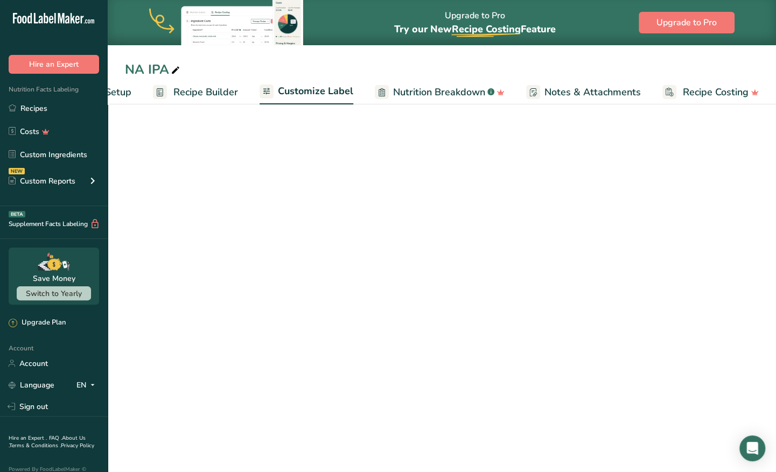
scroll to position [0, 73]
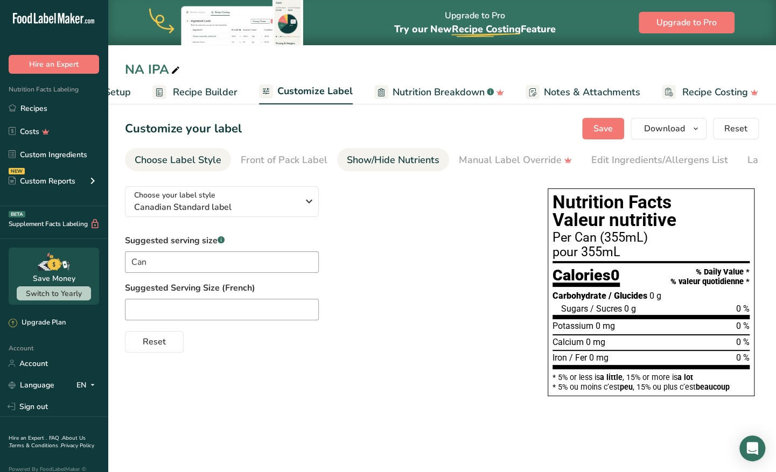
click at [372, 161] on div "Show/Hide Nutrients" at bounding box center [393, 160] width 93 height 15
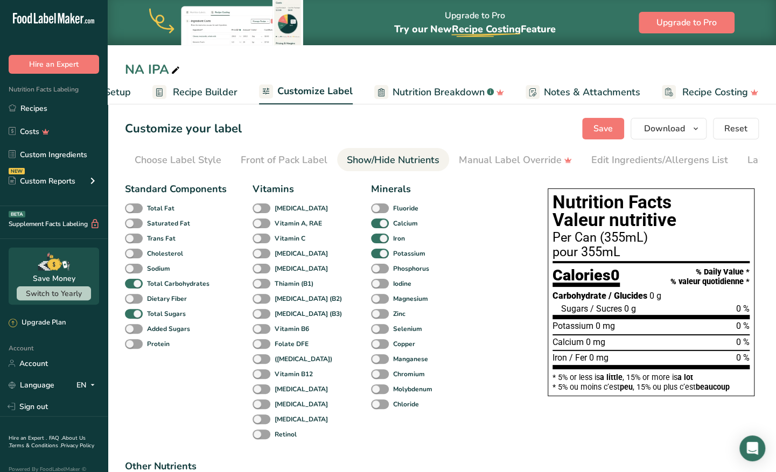
scroll to position [0, 62]
click at [158, 270] on b "Sodium" at bounding box center [158, 269] width 23 height 10
click at [132, 270] on input "Sodium" at bounding box center [128, 268] width 7 height 7
checkbox input "true"
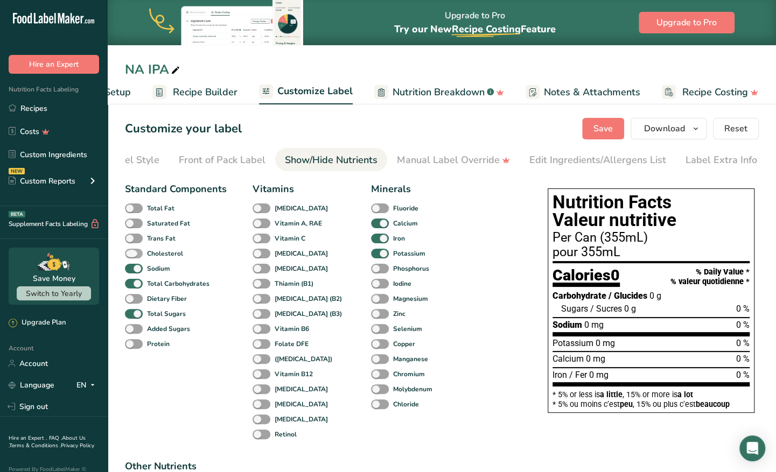
click at [161, 256] on b "Cholesterol" at bounding box center [165, 254] width 36 height 10
click at [132, 256] on input "Cholesterol" at bounding box center [128, 253] width 7 height 7
checkbox input "true"
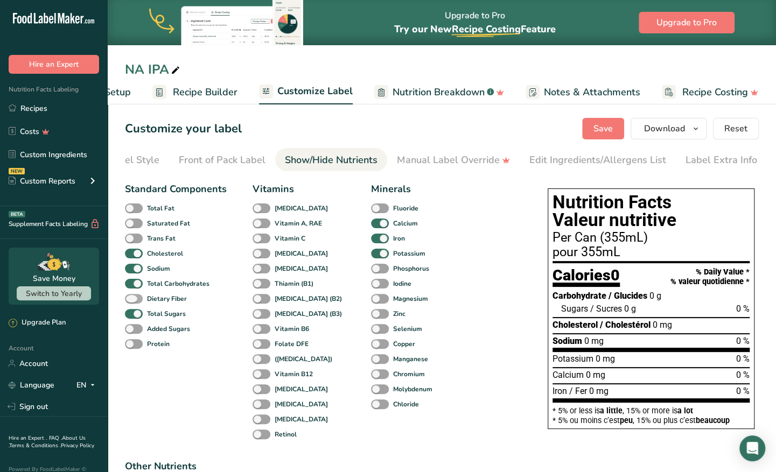
click at [179, 303] on b "Dietary Fiber" at bounding box center [167, 299] width 40 height 10
click at [132, 302] on input "Dietary Fiber" at bounding box center [128, 298] width 7 height 7
checkbox input "true"
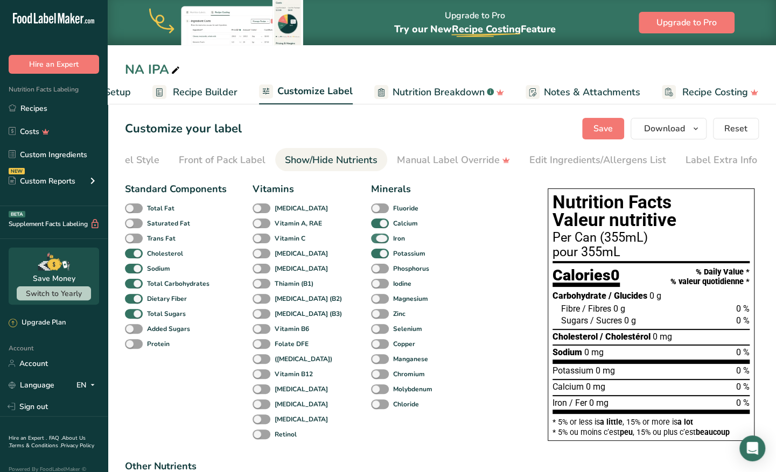
click at [389, 238] on span "Iron" at bounding box center [397, 239] width 16 height 10
click at [373, 238] on input "Iron" at bounding box center [374, 238] width 7 height 7
checkbox input "false"
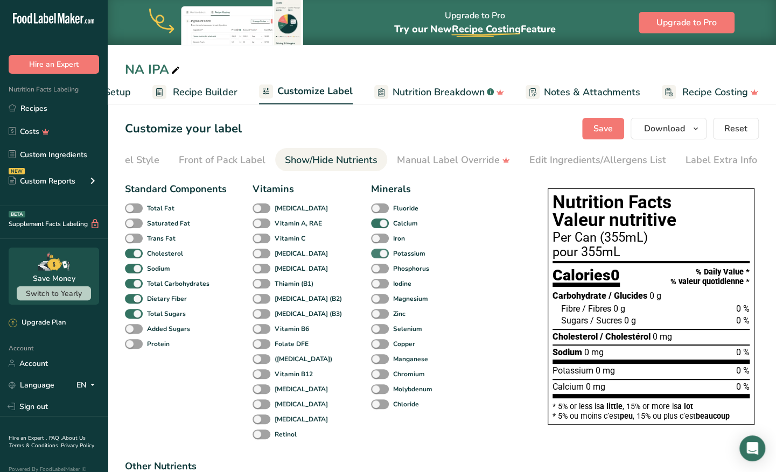
click at [371, 254] on span at bounding box center [380, 254] width 18 height 10
click at [371, 254] on input "Potassium" at bounding box center [374, 253] width 7 height 7
checkbox input "false"
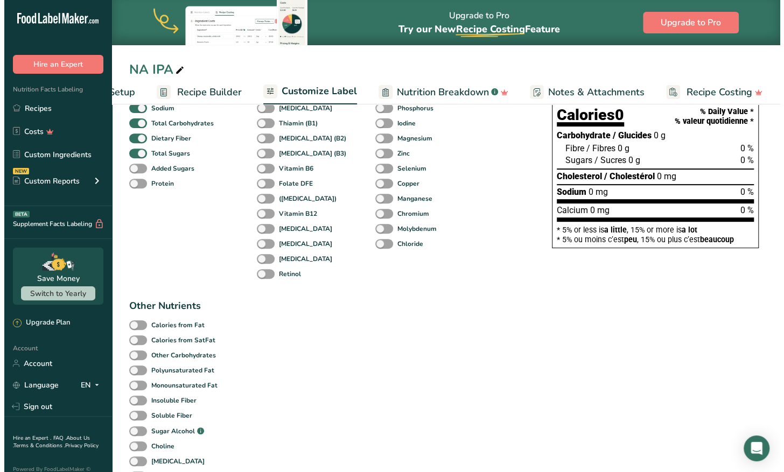
scroll to position [0, 0]
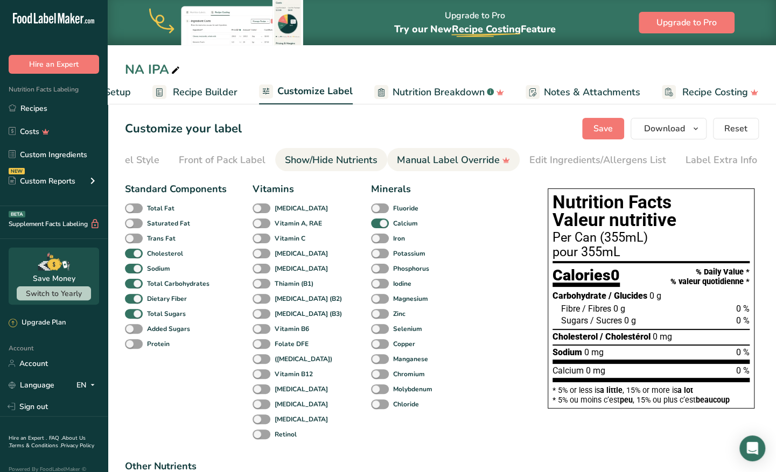
click at [474, 161] on div "Manual Label Override" at bounding box center [453, 160] width 113 height 15
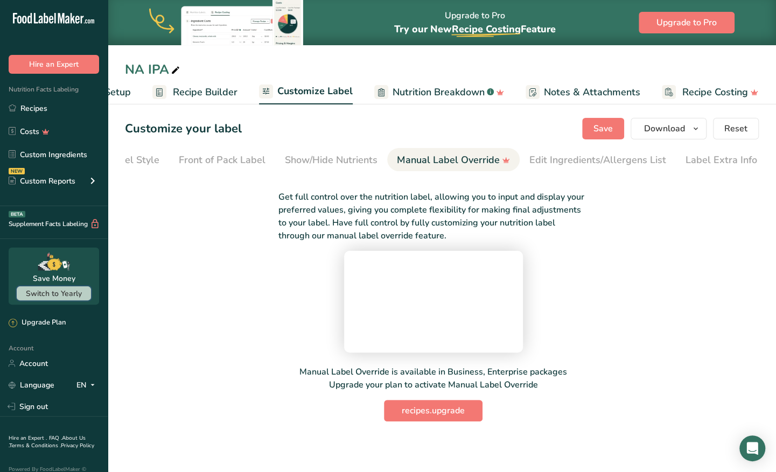
click at [51, 292] on span "Switch to Yearly" at bounding box center [54, 294] width 56 height 10
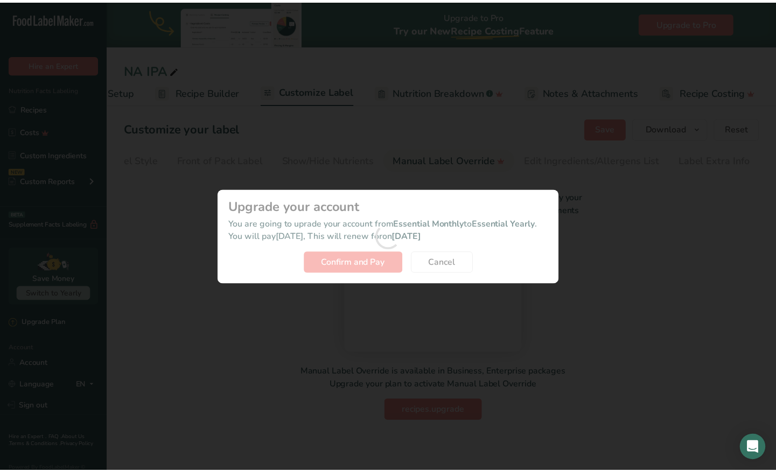
scroll to position [0, 65]
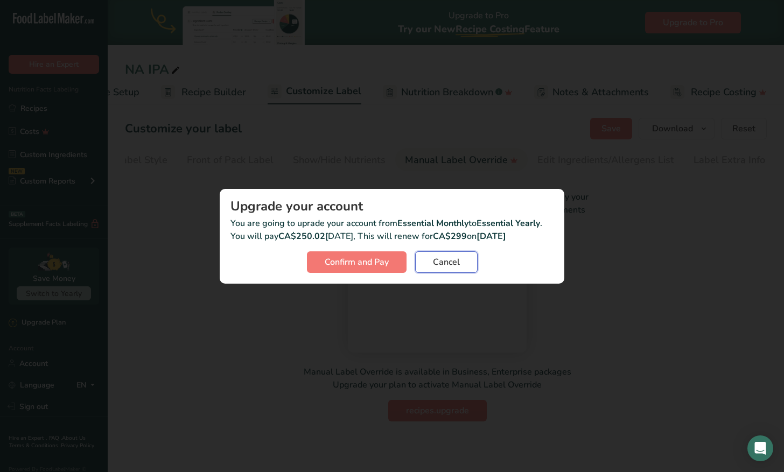
click at [441, 264] on span "Cancel" at bounding box center [446, 262] width 27 height 13
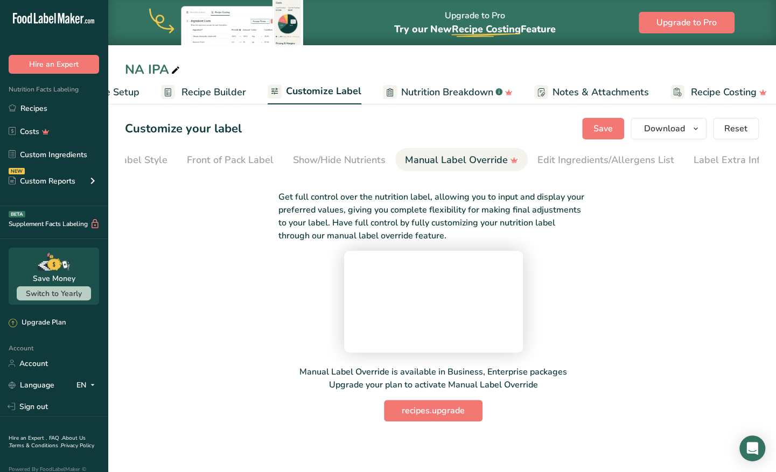
scroll to position [52, 0]
click at [421, 417] on span "recipes.upgrade" at bounding box center [433, 410] width 63 height 13
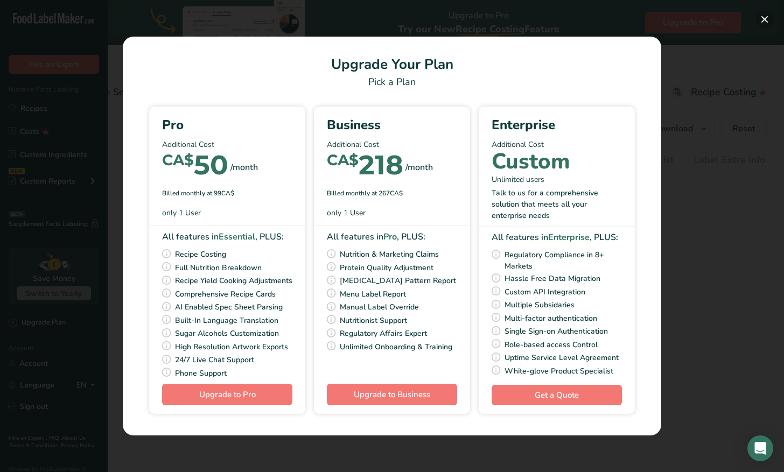
click at [767, 17] on button "Pick Your Pricing Plan Modal" at bounding box center [764, 19] width 17 height 17
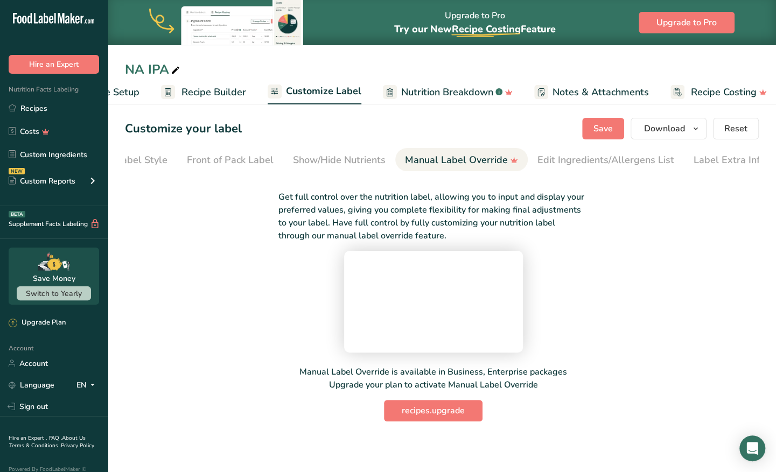
scroll to position [0, 0]
click at [323, 166] on div "Show/Hide Nutrients" at bounding box center [339, 160] width 93 height 15
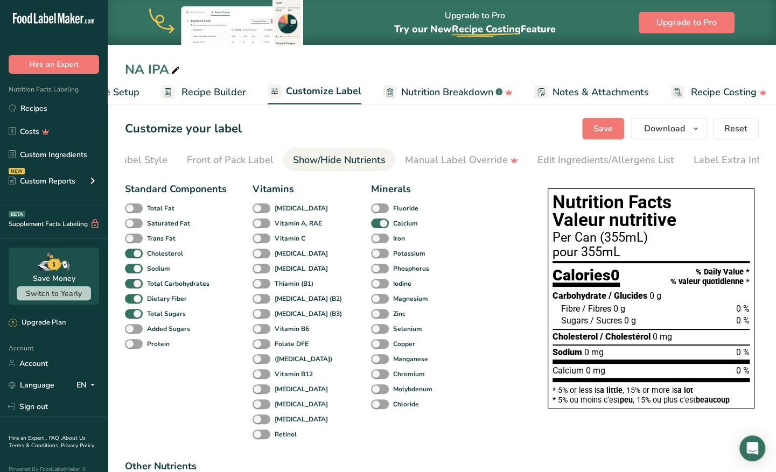
scroll to position [0, 62]
click at [158, 349] on b "Protein" at bounding box center [158, 344] width 23 height 10
click at [132, 347] on input "Protein" at bounding box center [128, 343] width 7 height 7
checkbox input "true"
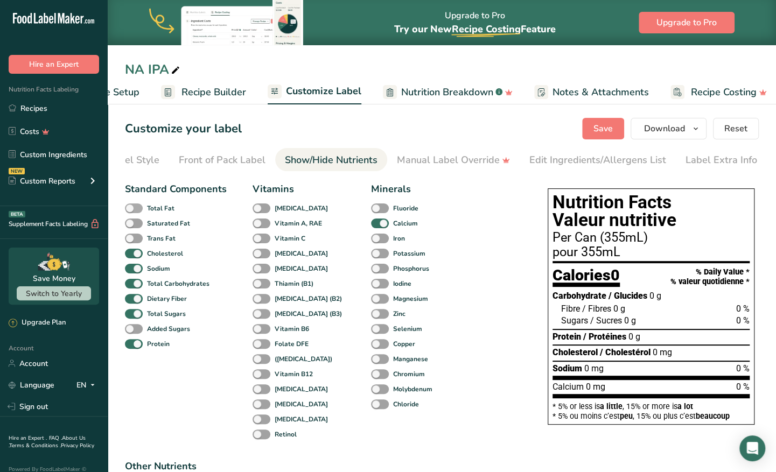
click at [170, 210] on b "Total Fat" at bounding box center [160, 209] width 27 height 10
click at [132, 210] on input "Total Fat" at bounding box center [128, 208] width 7 height 7
checkbox input "true"
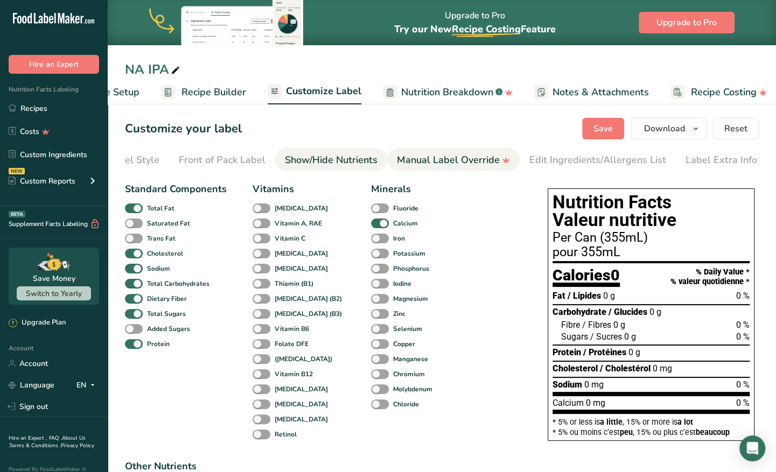
click at [465, 161] on div "Manual Label Override" at bounding box center [453, 160] width 113 height 15
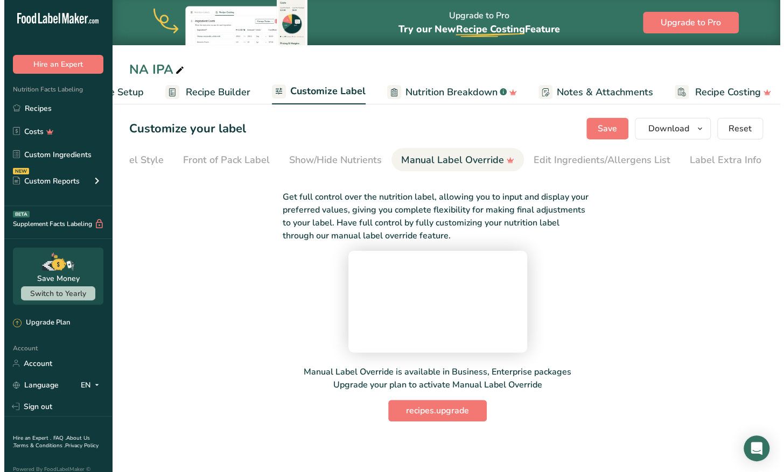
scroll to position [52, 0]
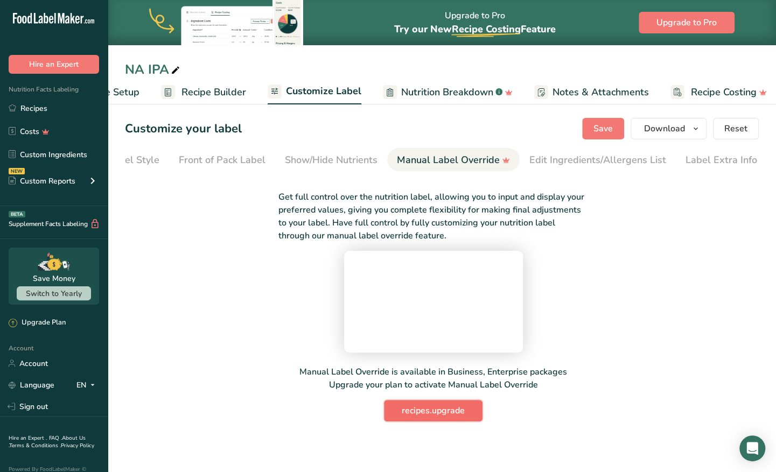
click at [442, 417] on span "recipes.upgrade" at bounding box center [433, 410] width 63 height 13
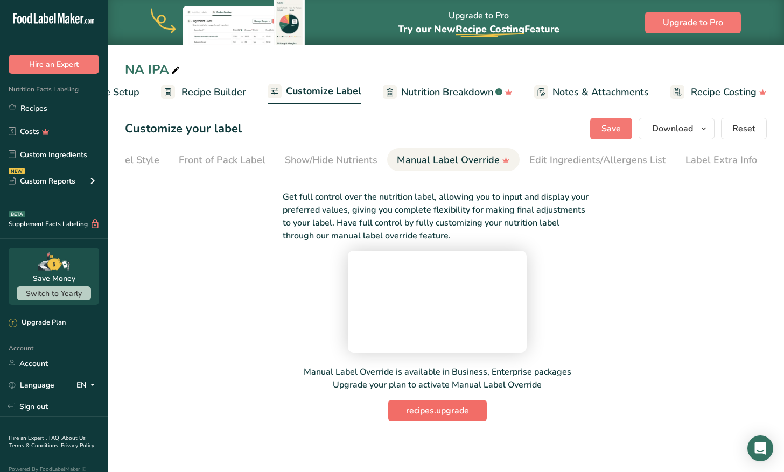
scroll to position [0, 54]
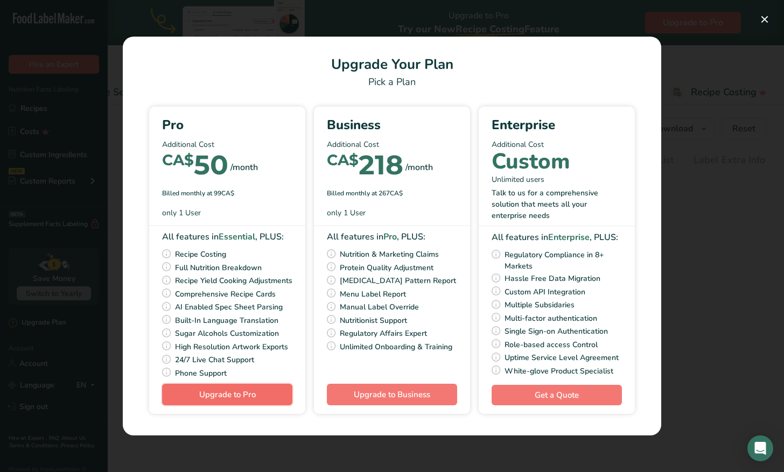
click at [271, 406] on button "Upgrade to Pro" at bounding box center [227, 395] width 130 height 22
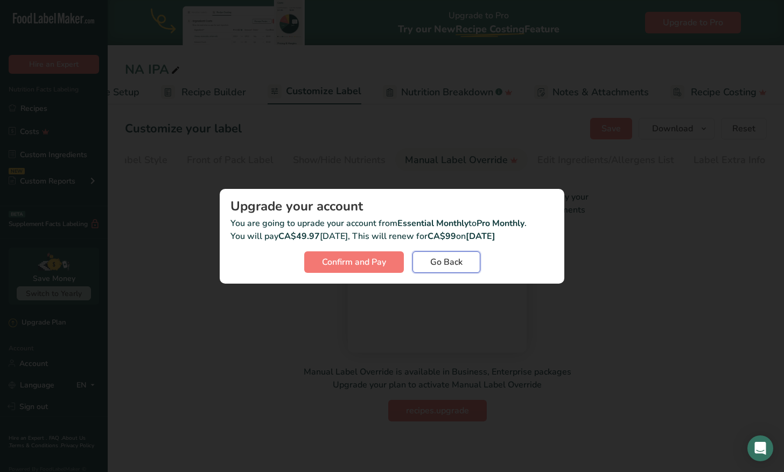
click at [461, 261] on span "Go Back" at bounding box center [446, 262] width 32 height 13
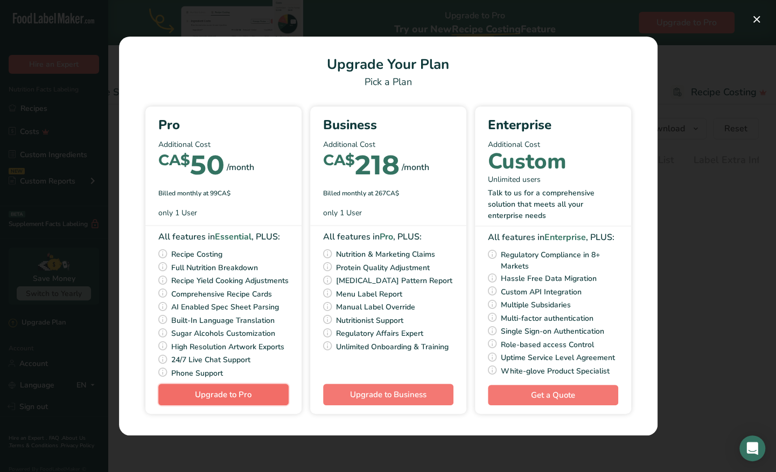
click at [250, 400] on span "Upgrade to Pro" at bounding box center [223, 394] width 57 height 11
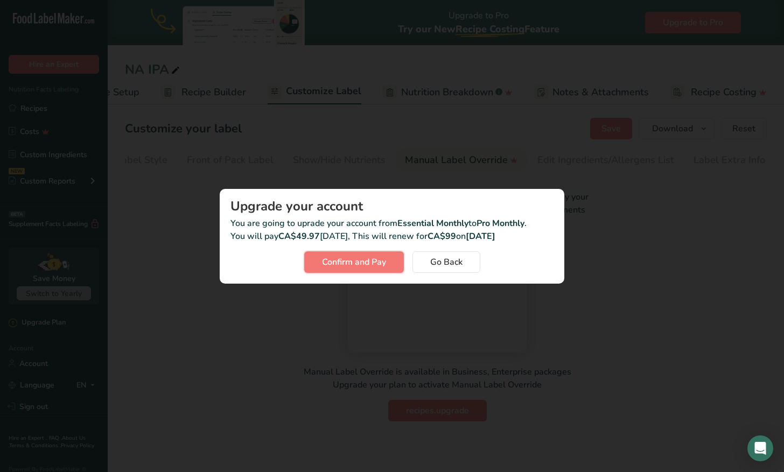
click at [382, 263] on span "Confirm and Pay" at bounding box center [354, 262] width 64 height 13
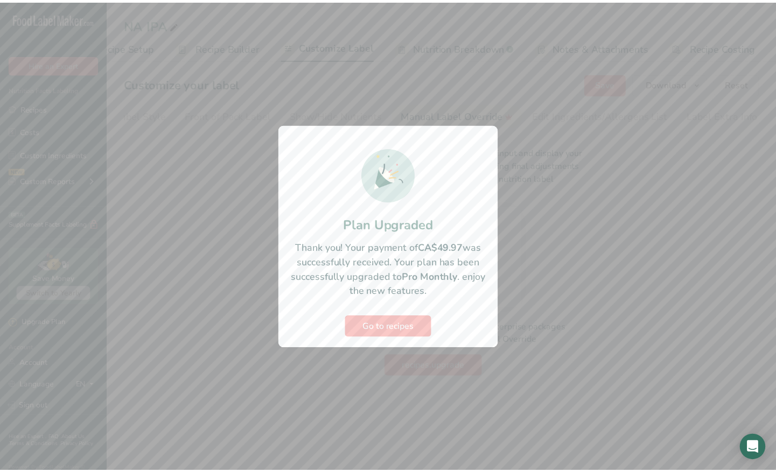
scroll to position [0, 44]
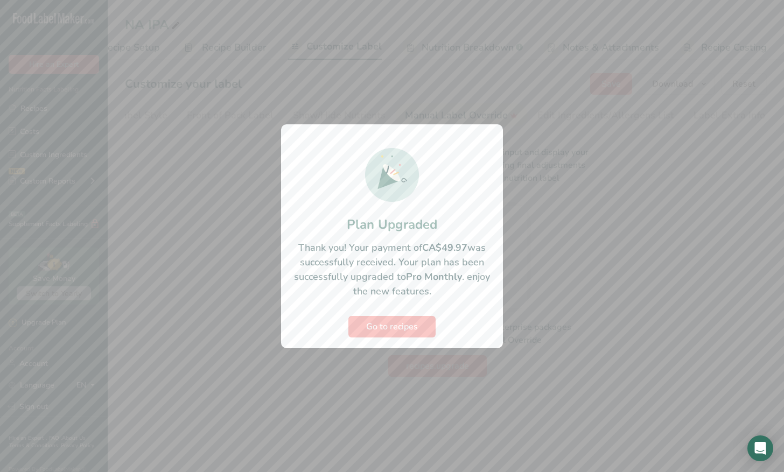
click at [385, 312] on section "Plan Upgraded Thank you! Your payment of CA$49.97 was successfully received. Yo…" at bounding box center [392, 236] width 222 height 224
click at [387, 318] on button "Go to recipes" at bounding box center [391, 327] width 87 height 22
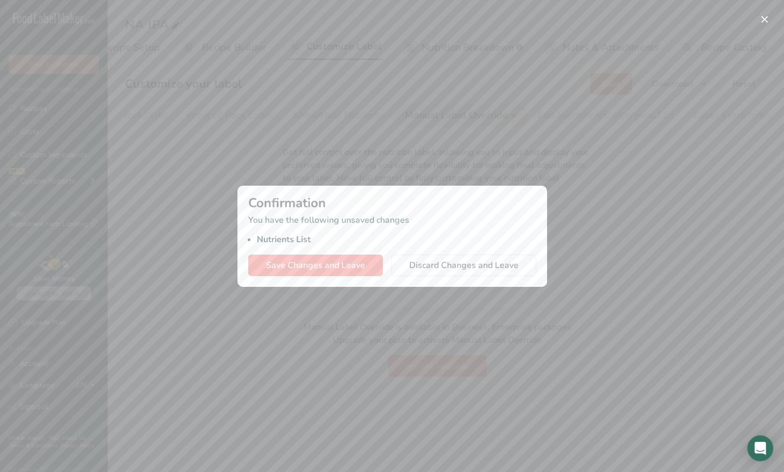
click at [381, 170] on div at bounding box center [392, 236] width 784 height 472
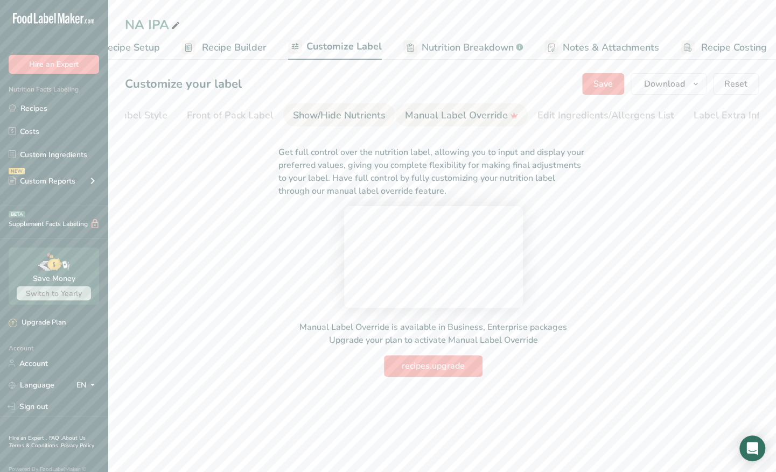
click at [356, 108] on div "Show/Hide Nutrients" at bounding box center [339, 115] width 93 height 15
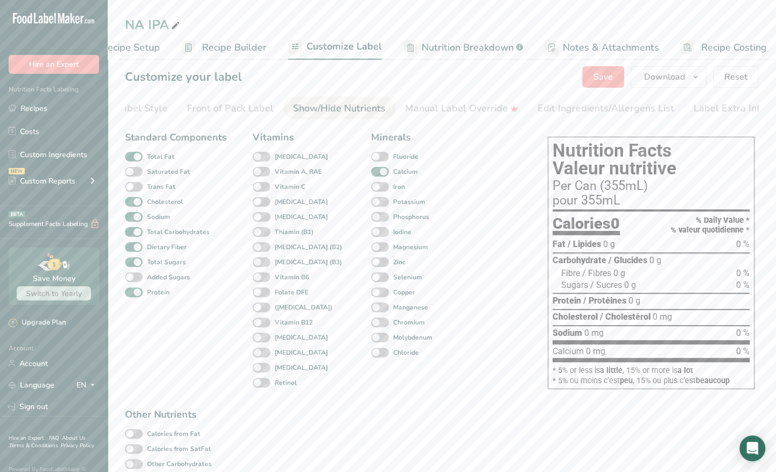
scroll to position [0, 62]
click at [416, 101] on div "Manual Label Override" at bounding box center [453, 108] width 113 height 15
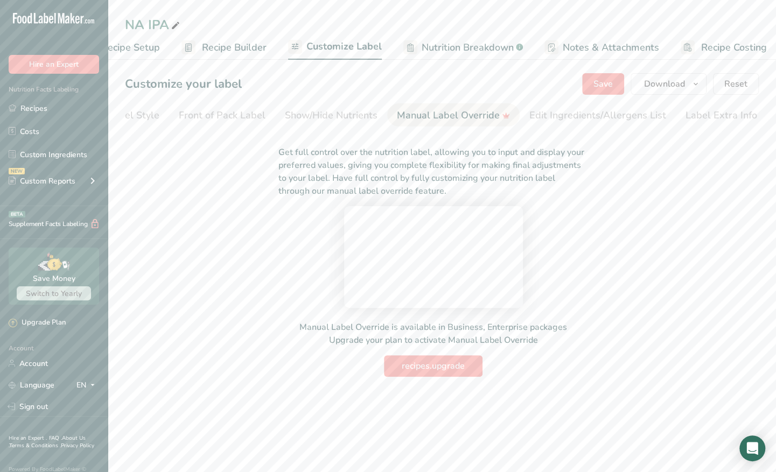
scroll to position [0, 0]
click at [604, 100] on section "Customize your label Save Download Choose what to show on your downloaded label…" at bounding box center [442, 225] width 668 height 338
click at [597, 110] on div "Edit Ingredients/Allergens List" at bounding box center [597, 115] width 137 height 15
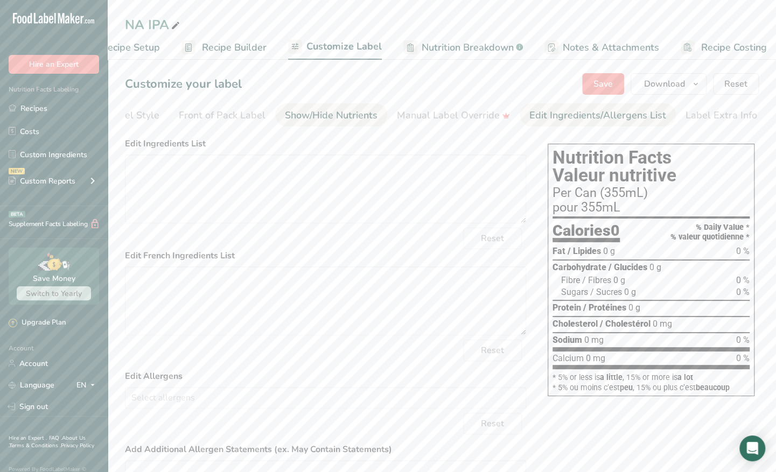
click at [335, 104] on link "Show/Hide Nutrients" at bounding box center [331, 115] width 93 height 24
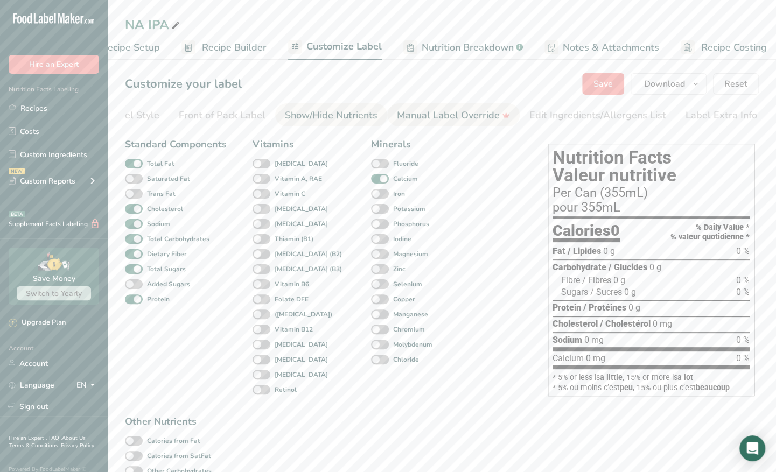
click at [444, 103] on link "Manual Label Override" at bounding box center [453, 115] width 113 height 24
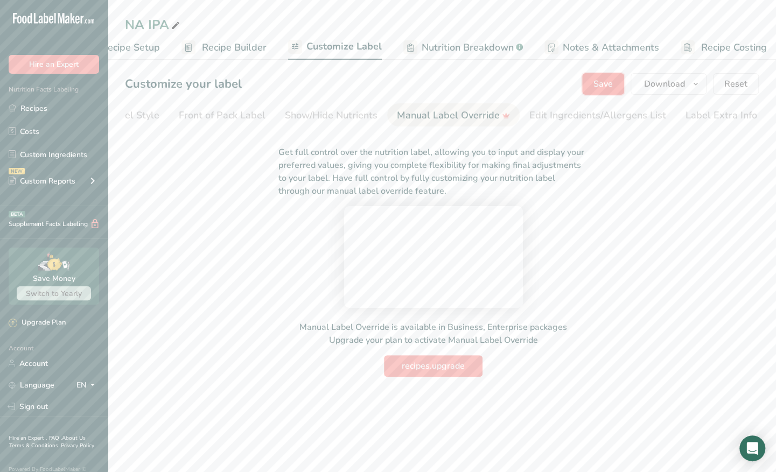
click at [602, 79] on span "Save" at bounding box center [603, 84] width 19 height 13
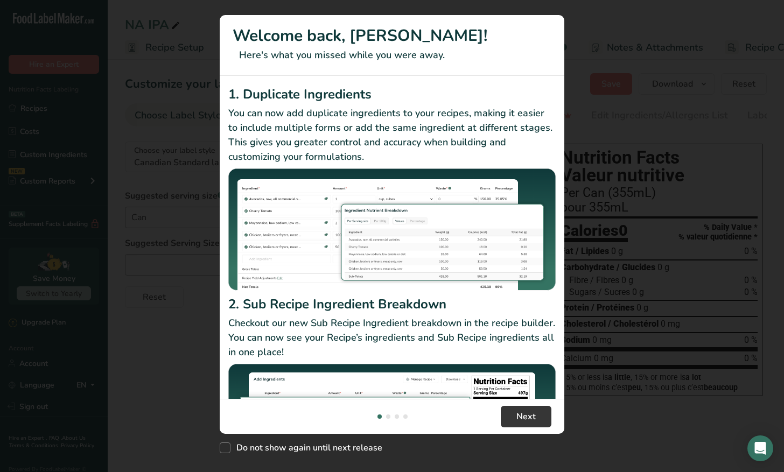
click at [384, 114] on section "Welcome back, [PERSON_NAME]! Here's what you missed while you were away. 1. Dup…" at bounding box center [392, 224] width 345 height 419
click at [522, 427] on button "Next" at bounding box center [526, 417] width 51 height 22
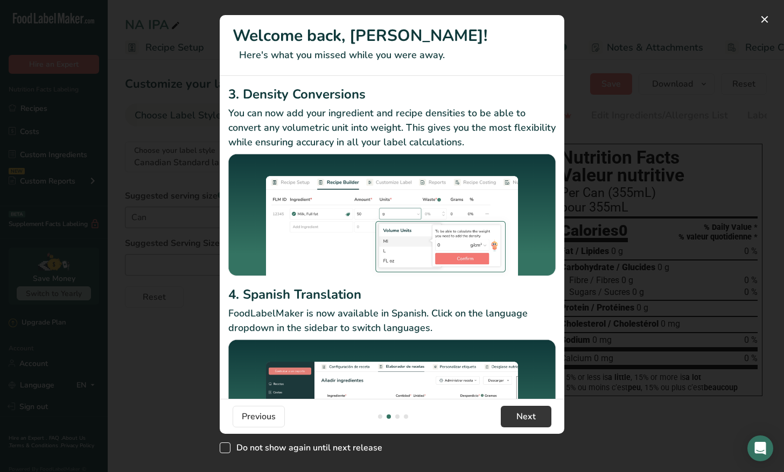
click at [329, 448] on span "Do not show again until next release" at bounding box center [307, 448] width 152 height 11
click at [227, 448] on input "Do not show again until next release" at bounding box center [223, 448] width 7 height 7
checkbox input "true"
click at [543, 423] on button "Next" at bounding box center [526, 417] width 51 height 22
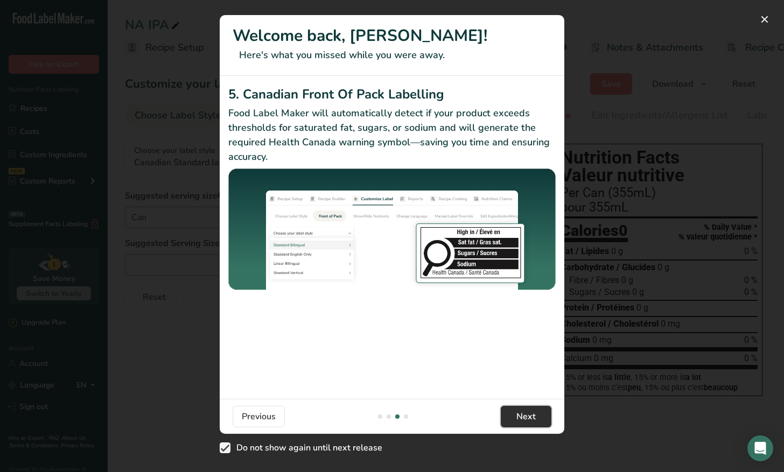
click at [538, 423] on button "Next" at bounding box center [526, 417] width 51 height 22
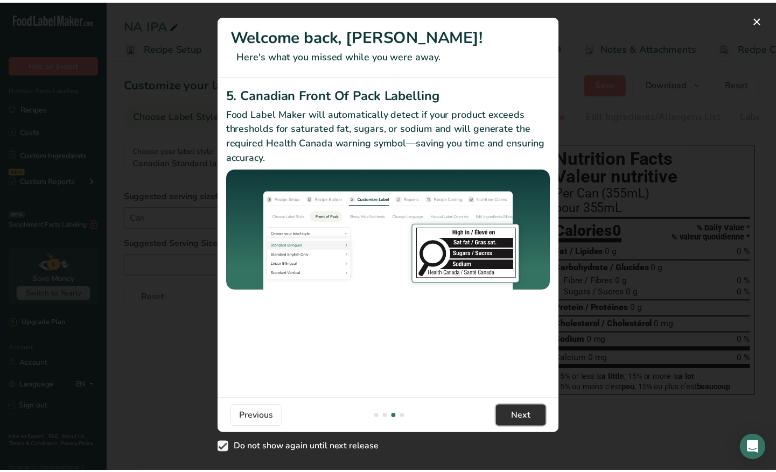
scroll to position [0, 1034]
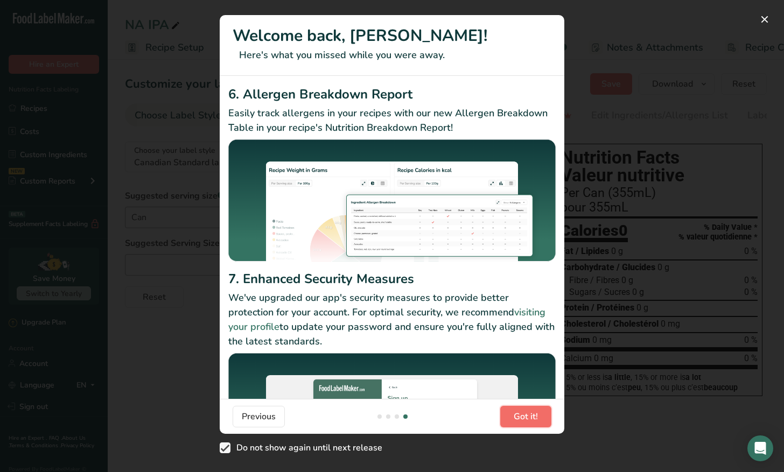
click at [538, 423] on button "Got it!" at bounding box center [525, 417] width 51 height 22
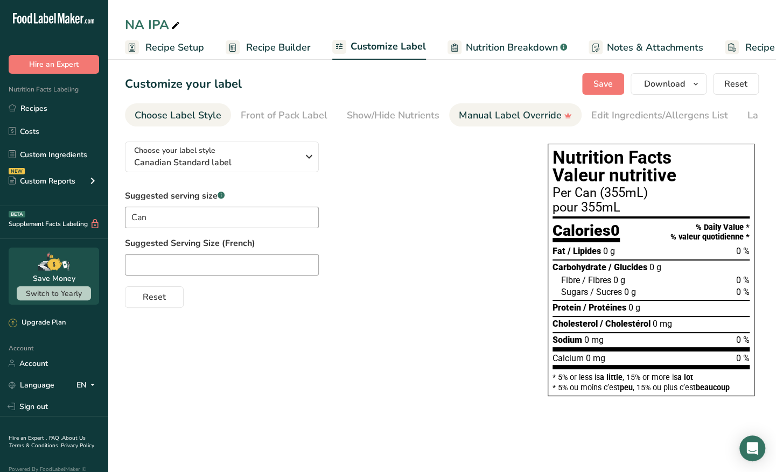
click at [492, 122] on div "Manual Label Override" at bounding box center [515, 115] width 113 height 15
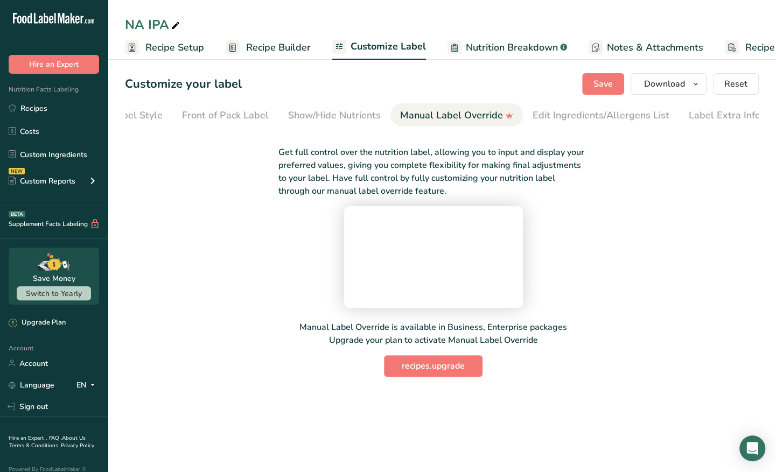
scroll to position [0, 62]
click at [409, 288] on video at bounding box center [434, 255] width 162 height 81
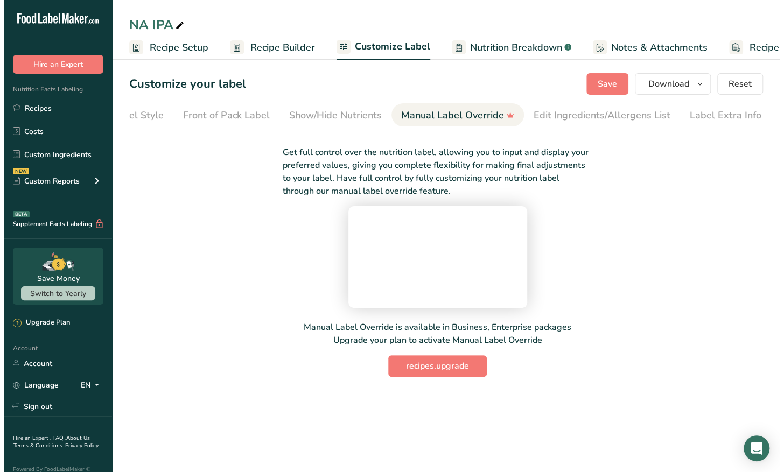
scroll to position [7, 0]
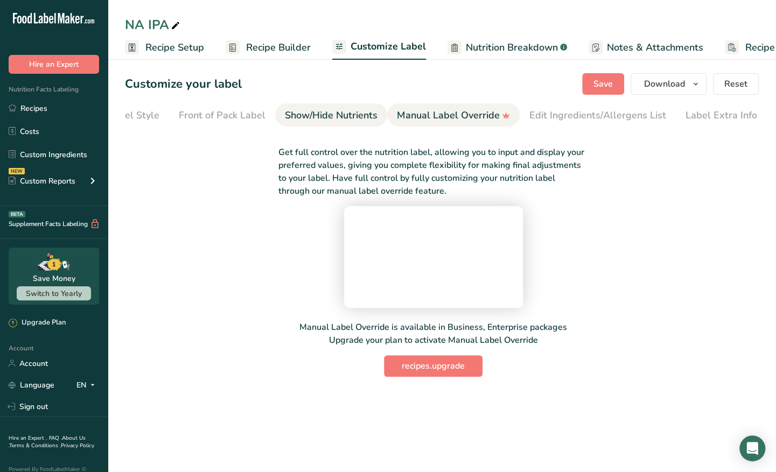
click at [335, 108] on div "Show/Hide Nutrients" at bounding box center [331, 115] width 93 height 15
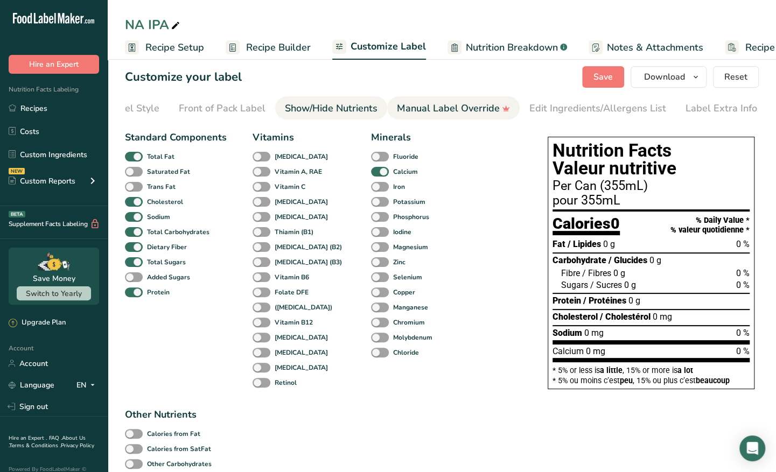
click at [414, 106] on div "Manual Label Override" at bounding box center [453, 108] width 113 height 15
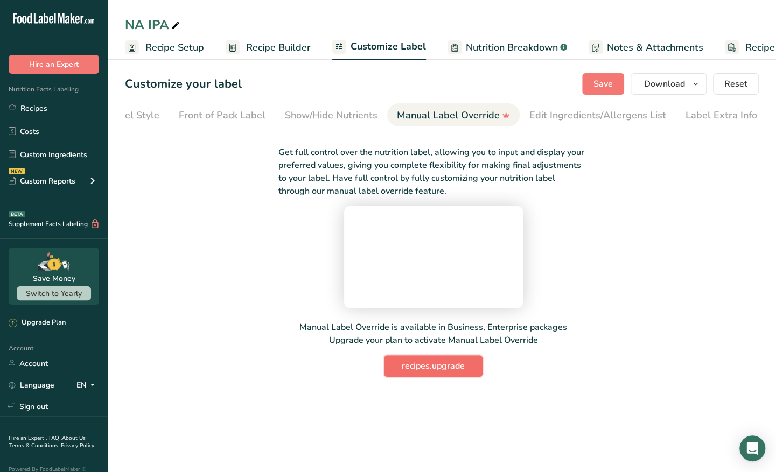
click at [419, 373] on span "recipes.upgrade" at bounding box center [433, 366] width 63 height 13
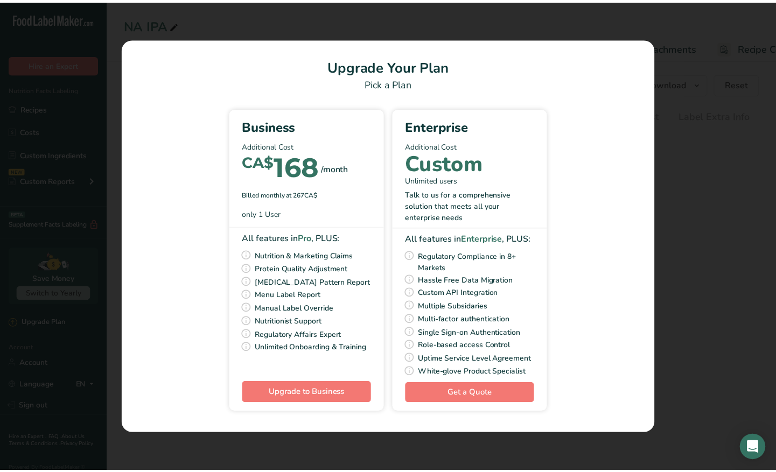
scroll to position [0, 54]
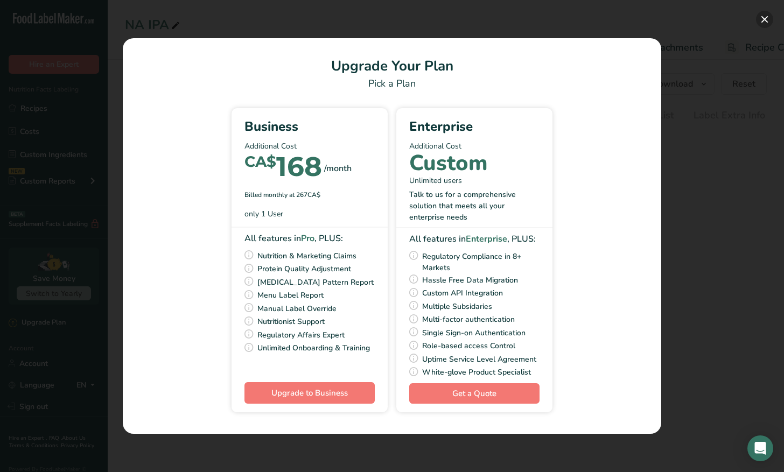
click at [764, 23] on button "Pick Your Pricing Plan Modal" at bounding box center [764, 19] width 17 height 17
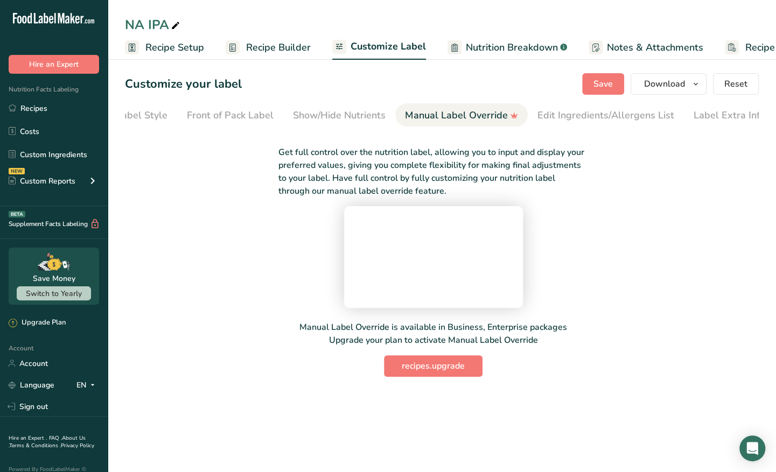
scroll to position [0, 53]
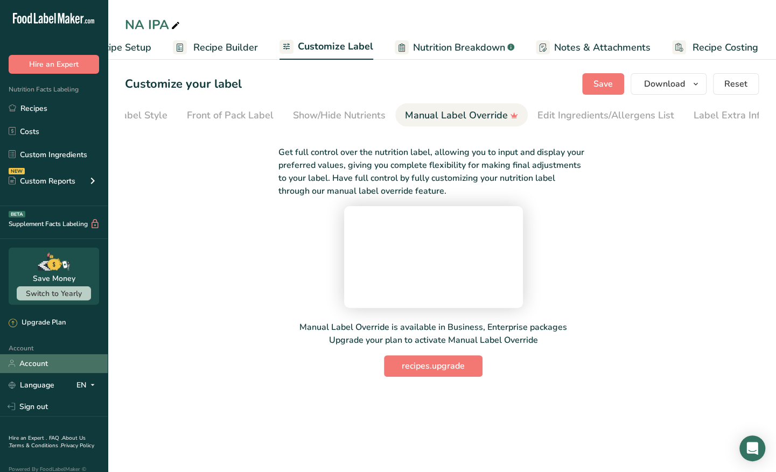
click at [52, 366] on link "Account" at bounding box center [54, 363] width 108 height 19
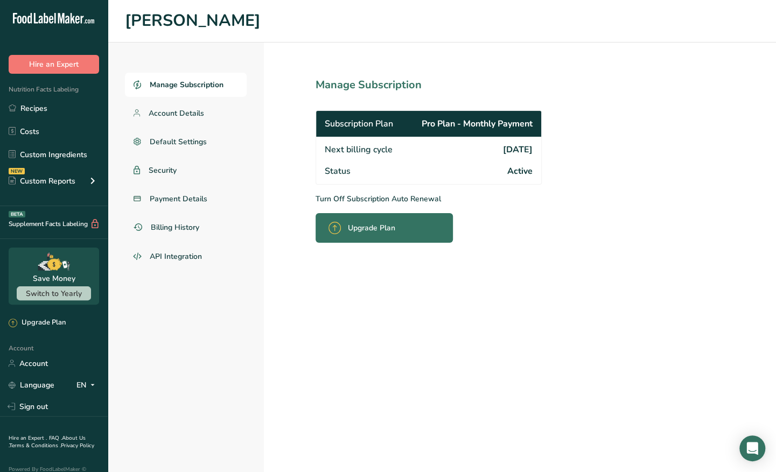
click at [367, 237] on div "Upgrade Plan" at bounding box center [365, 227] width 73 height 25
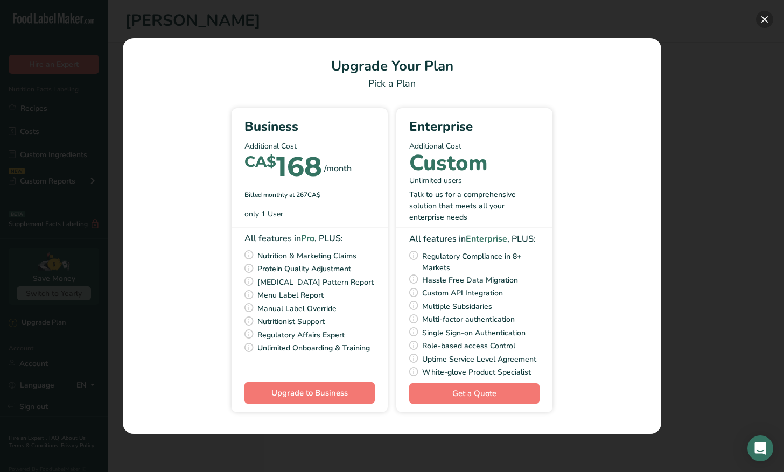
click at [761, 19] on button "Pick Your Pricing Plan Modal" at bounding box center [764, 19] width 17 height 17
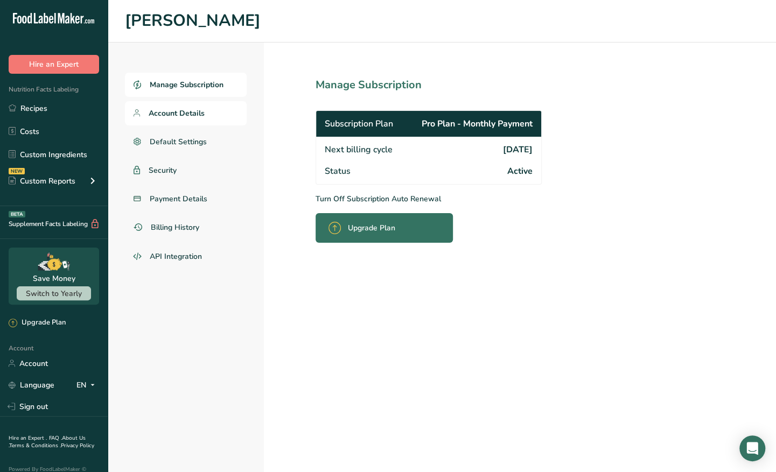
click at [169, 108] on span "Account Details" at bounding box center [177, 113] width 56 height 11
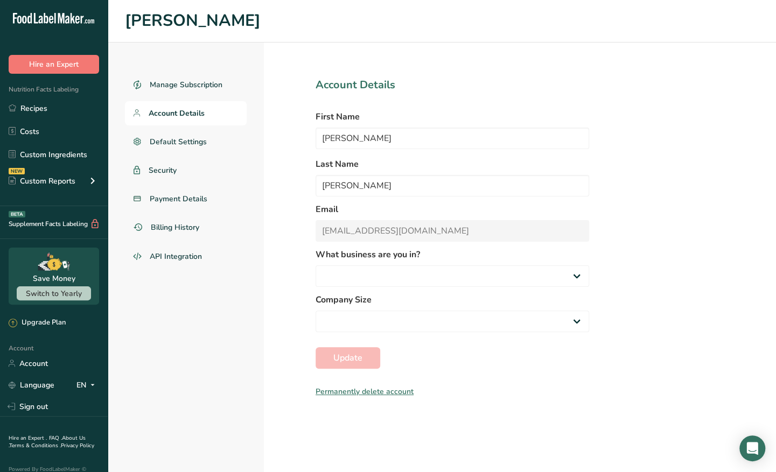
select select "2"
click at [182, 224] on span "Billing History" at bounding box center [176, 227] width 50 height 11
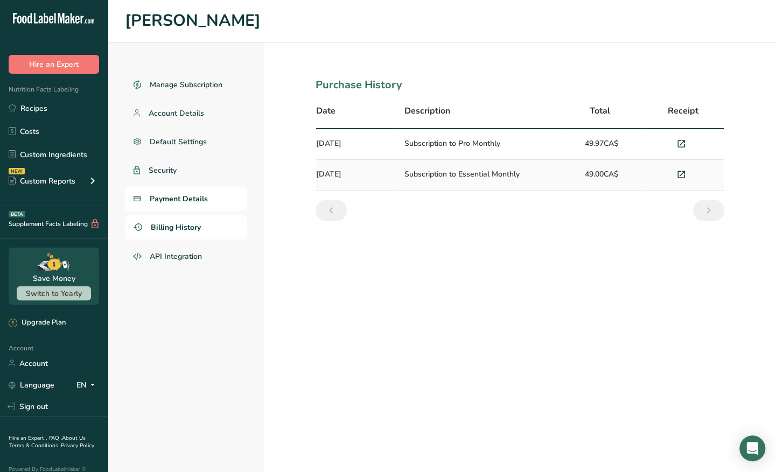
click at [212, 204] on link "Payment Details" at bounding box center [186, 199] width 122 height 24
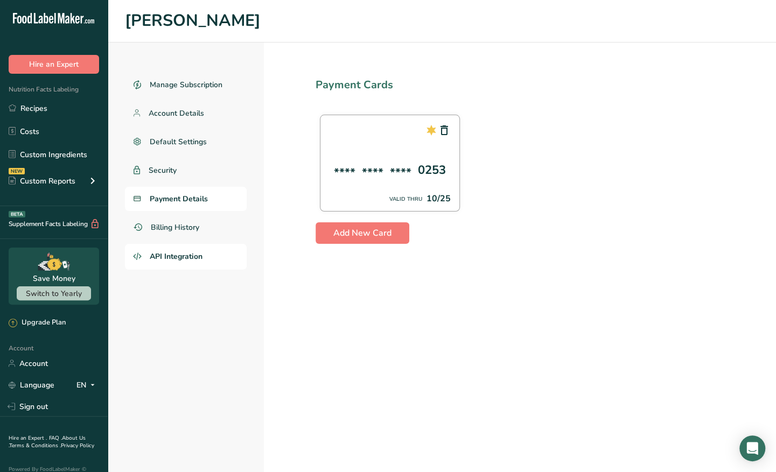
click at [194, 257] on span "API Integration" at bounding box center [176, 256] width 53 height 11
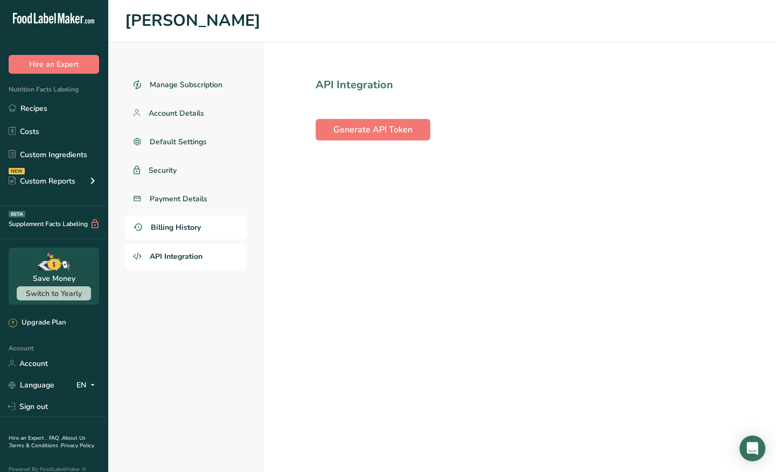
click at [194, 231] on span "Billing History" at bounding box center [176, 227] width 50 height 11
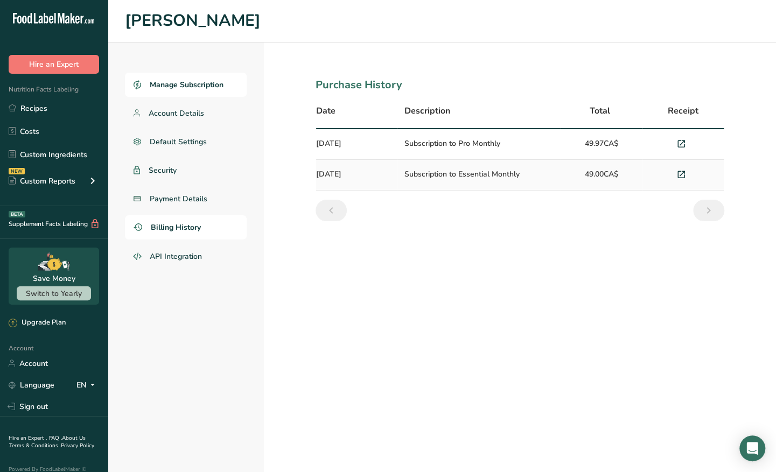
click at [173, 84] on span "Manage Subscription" at bounding box center [187, 84] width 74 height 11
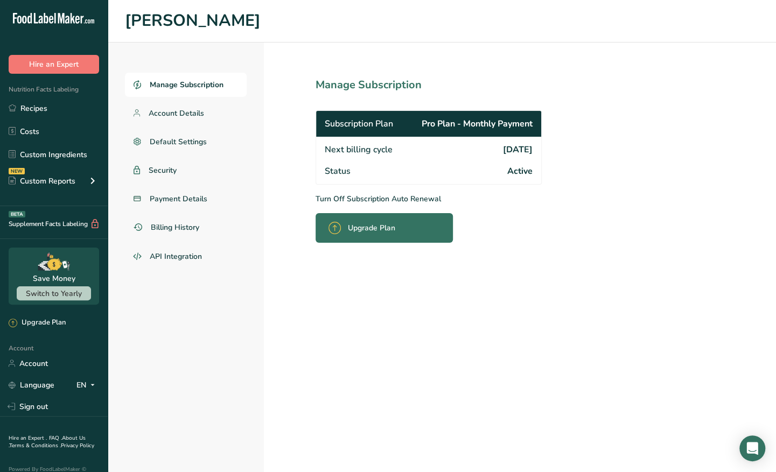
click at [378, 144] on span "Next billing cycle" at bounding box center [359, 149] width 68 height 13
click at [324, 165] on div "Status Active" at bounding box center [428, 173] width 225 height 24
click at [346, 231] on div "Upgrade Plan" at bounding box center [365, 227] width 73 height 25
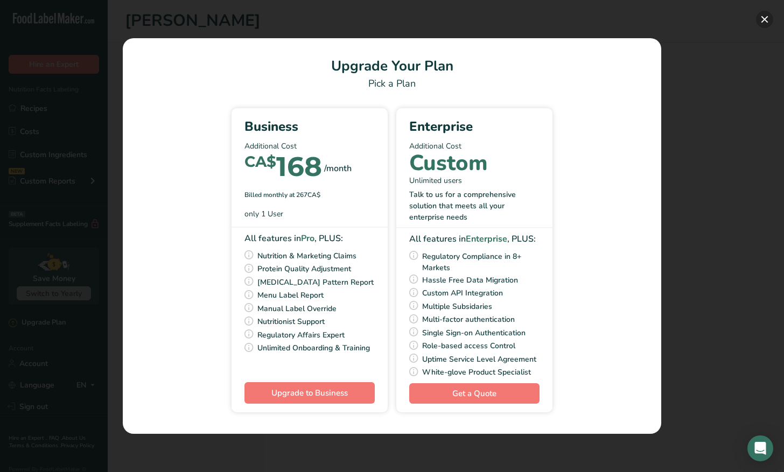
click at [768, 15] on button "Pick Your Pricing Plan Modal" at bounding box center [764, 19] width 17 height 17
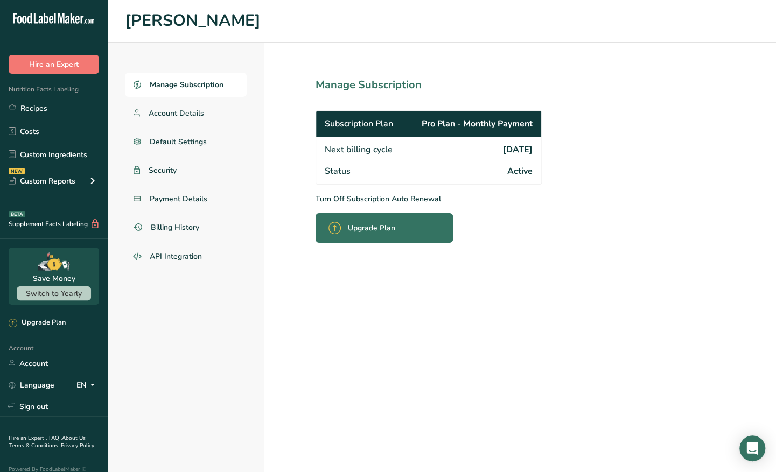
click at [341, 196] on p "Turn Off Subscription Auto Renewal" at bounding box center [453, 198] width 274 height 11
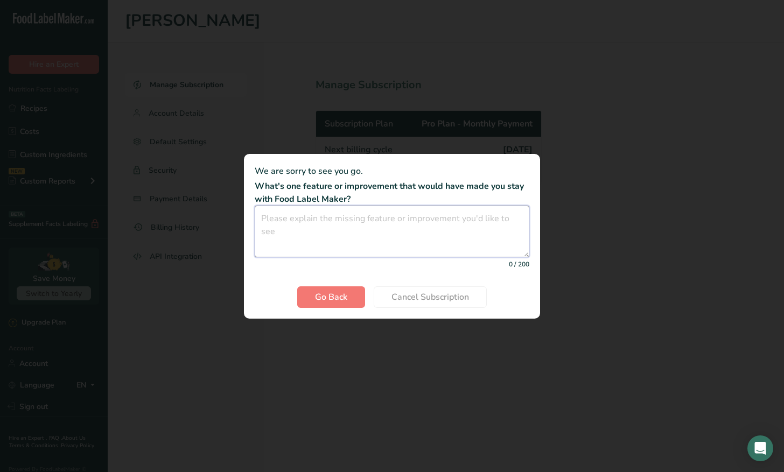
click at [416, 234] on textarea "Cancel subscription modal" at bounding box center [392, 232] width 275 height 52
type textarea "too expensive and misleading"
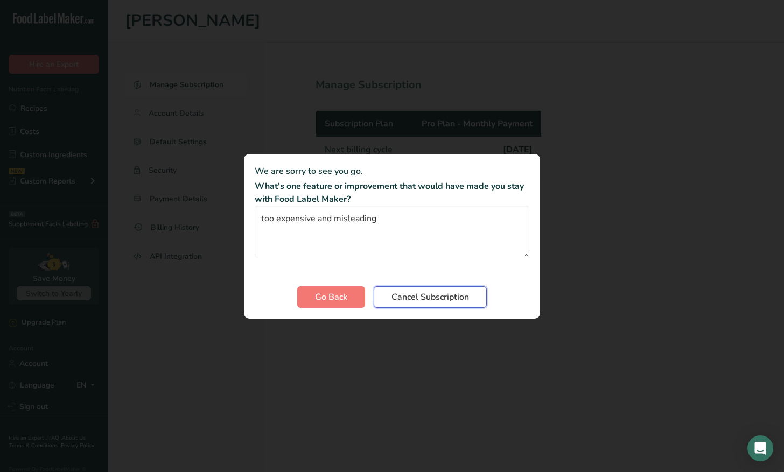
click at [442, 305] on button "Cancel Subscription" at bounding box center [430, 298] width 113 height 22
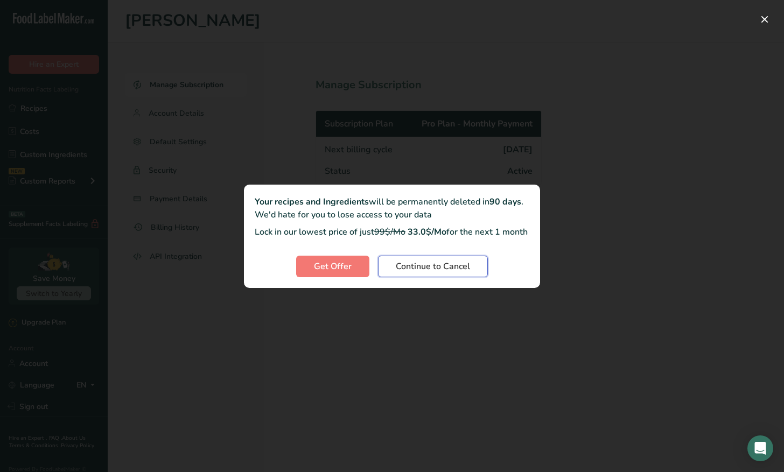
click at [424, 273] on span "Continue to Cancel" at bounding box center [433, 266] width 74 height 13
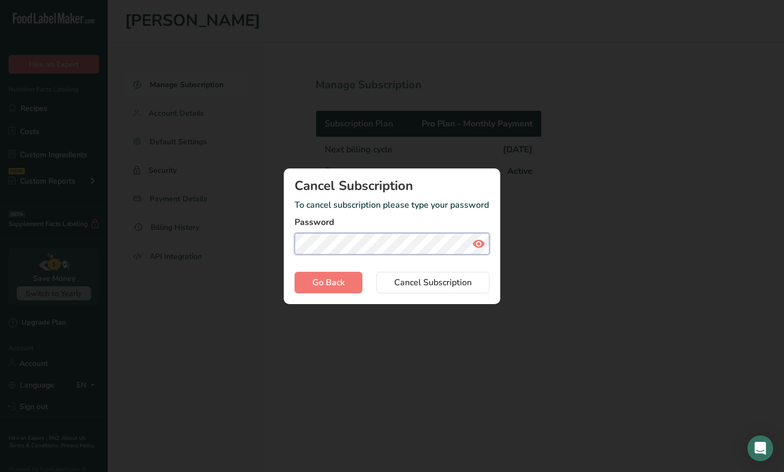
click at [376, 272] on button "Cancel Subscription" at bounding box center [432, 283] width 113 height 22
click at [303, 279] on button "Go Back" at bounding box center [329, 283] width 68 height 22
